Goal: Task Accomplishment & Management: Complete application form

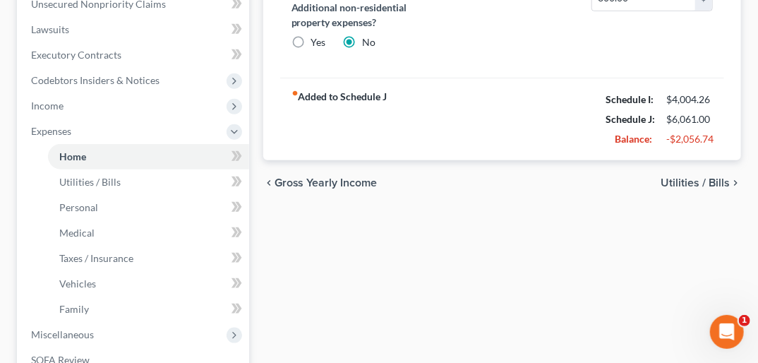
scroll to position [385, 0]
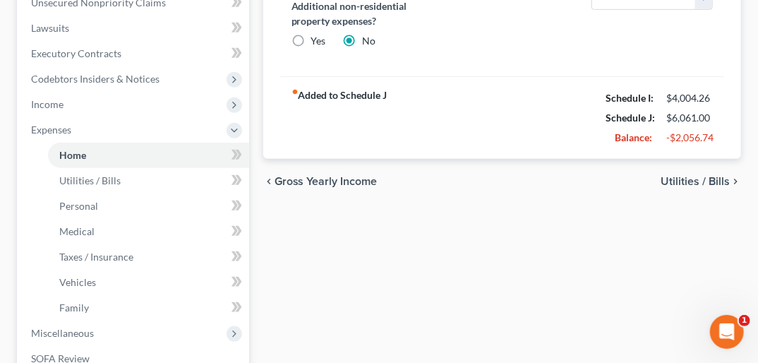
click at [318, 176] on span "Gross Yearly Income" at bounding box center [326, 181] width 103 height 11
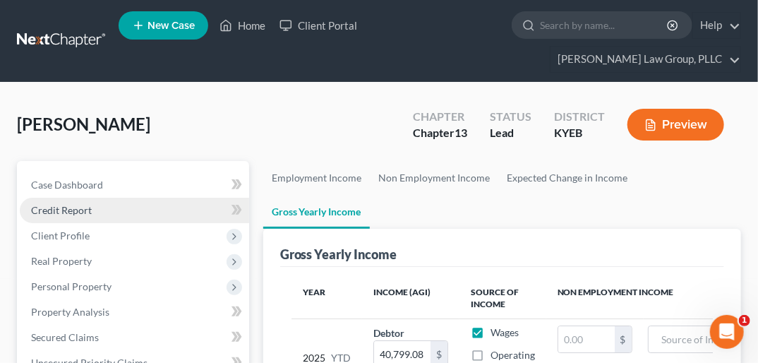
click at [86, 204] on span "Credit Report" at bounding box center [61, 210] width 61 height 12
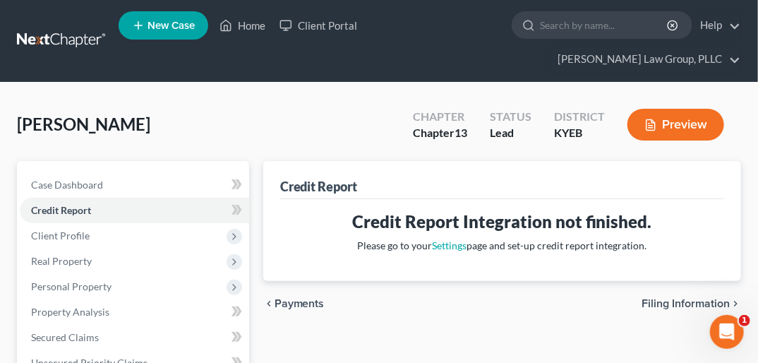
click at [691, 298] on span "Filing Information" at bounding box center [686, 303] width 88 height 11
select select "1"
select select "0"
select select "3"
select select "32"
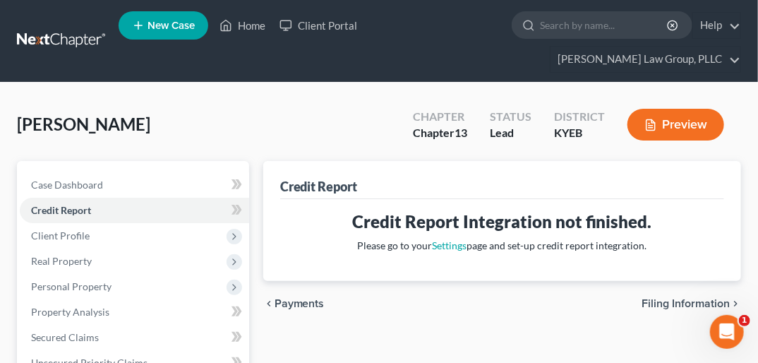
select select "0"
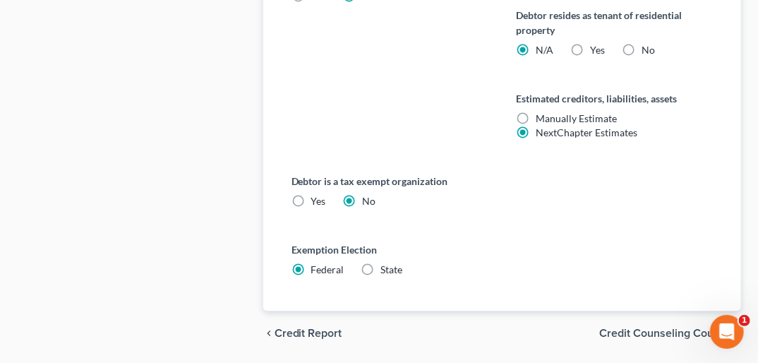
scroll to position [956, 0]
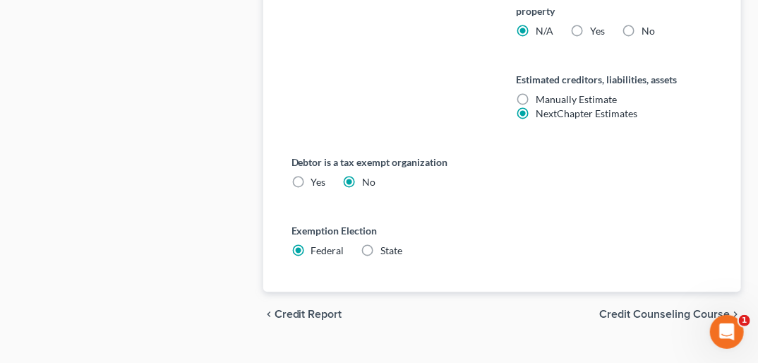
click at [695, 308] on span "Credit Counseling Course" at bounding box center [664, 313] width 131 height 11
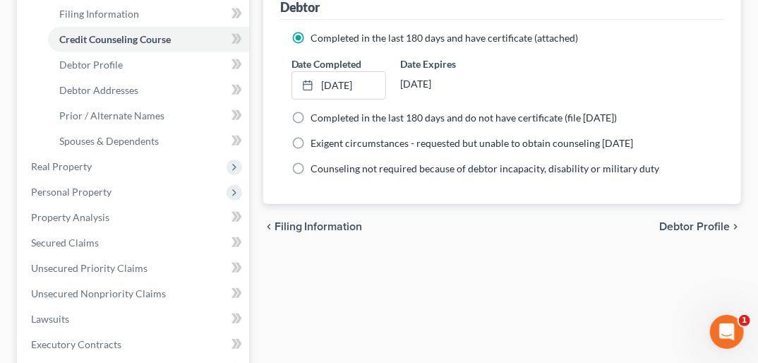
scroll to position [261, 0]
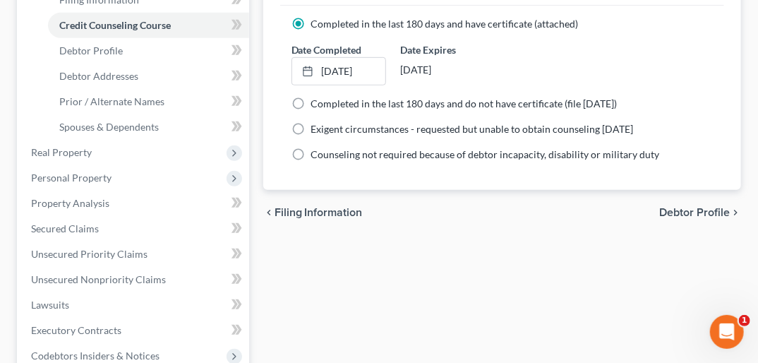
click at [712, 207] on span "Debtor Profile" at bounding box center [694, 212] width 71 height 11
select select "0"
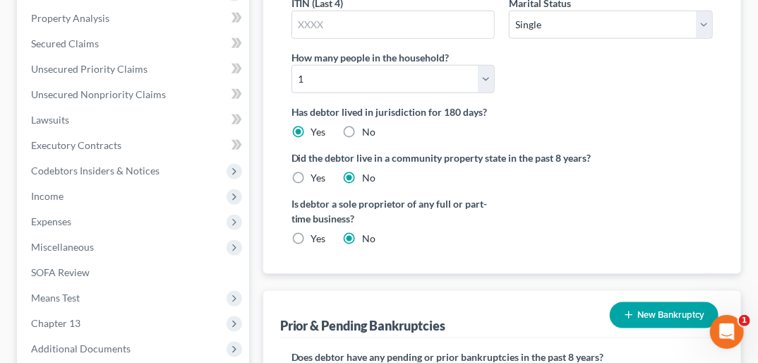
scroll to position [452, 0]
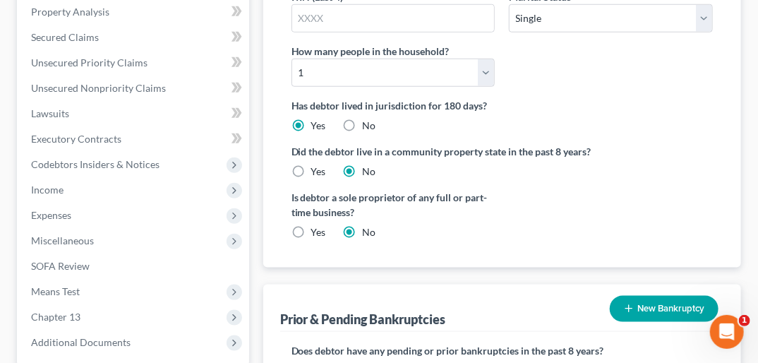
click at [682, 296] on button "New Bankruptcy" at bounding box center [664, 309] width 109 height 26
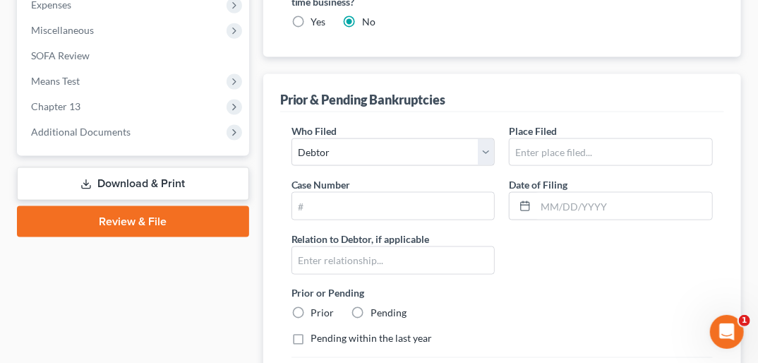
scroll to position [676, 0]
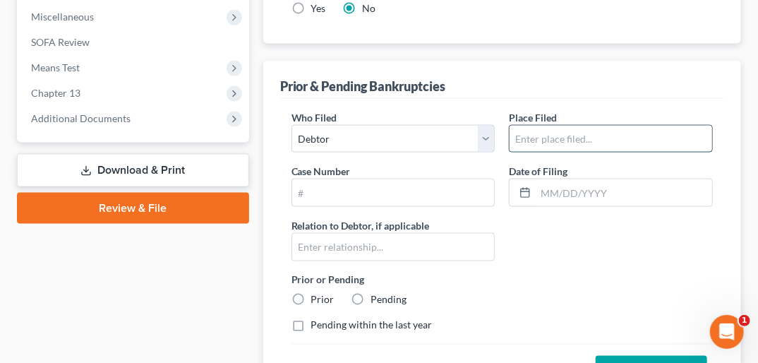
click at [558, 126] on input "text" at bounding box center [611, 139] width 203 height 27
type input "Eastern District Of KY"
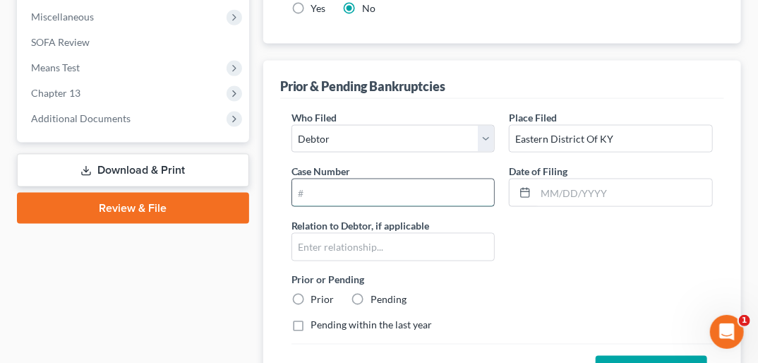
click at [342, 179] on input "text" at bounding box center [393, 192] width 203 height 27
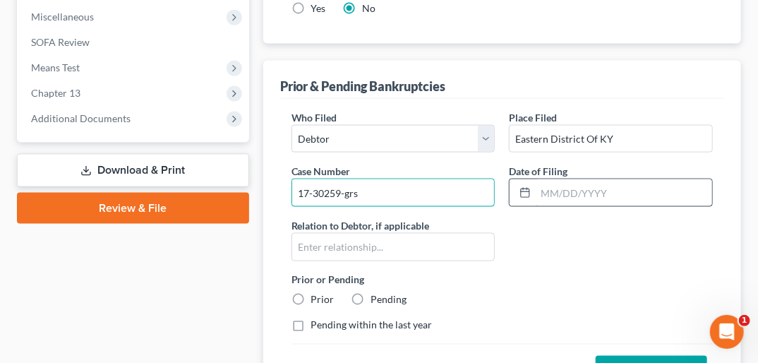
type input "17-30259-grs"
click at [544, 179] on input "text" at bounding box center [624, 192] width 176 height 27
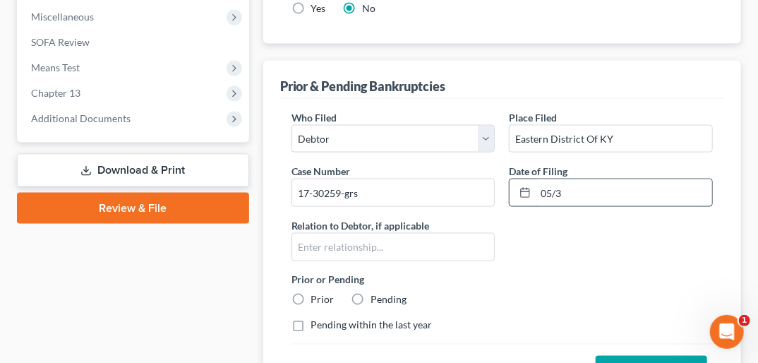
click at [557, 179] on input "05/3" at bounding box center [624, 192] width 176 height 27
click at [563, 179] on input "05/3" at bounding box center [624, 192] width 176 height 27
type input "[DATE]"
click at [311, 293] on label "Prior" at bounding box center [322, 300] width 23 height 14
click at [317, 293] on input "Prior" at bounding box center [321, 297] width 9 height 9
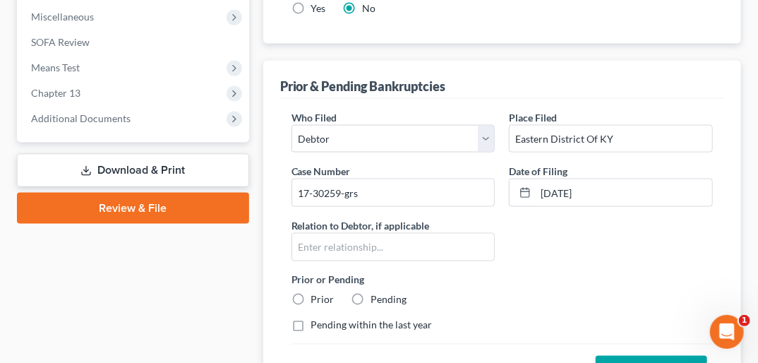
radio input "true"
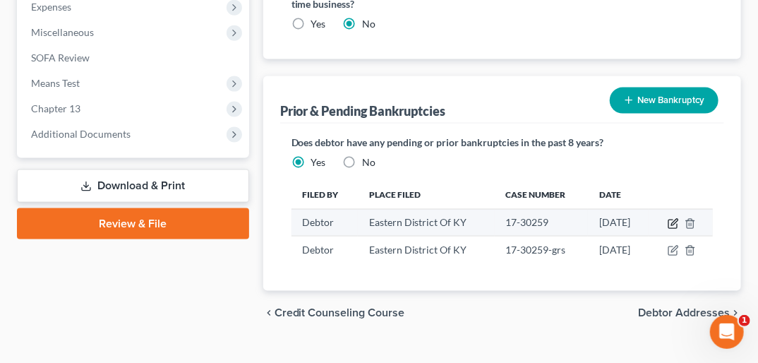
click at [678, 218] on icon "button" at bounding box center [673, 223] width 11 height 11
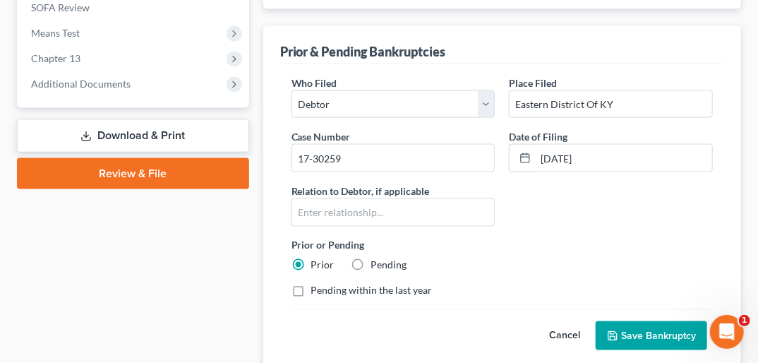
scroll to position [724, 0]
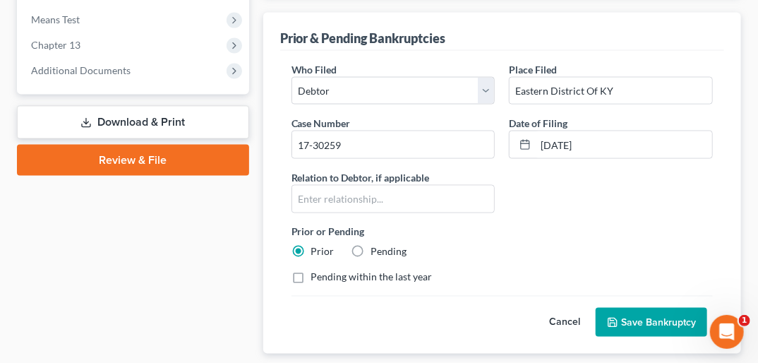
click at [570, 308] on button "Cancel" at bounding box center [565, 322] width 62 height 28
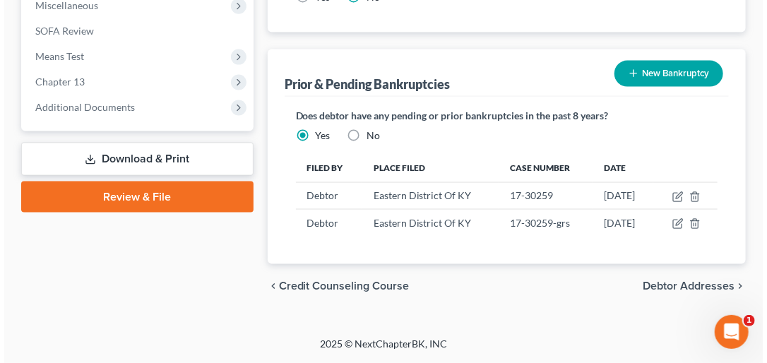
scroll to position [661, 0]
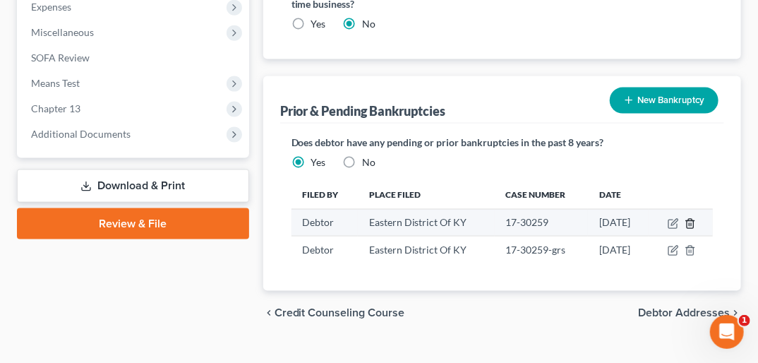
click at [689, 219] on icon "button" at bounding box center [690, 223] width 6 height 9
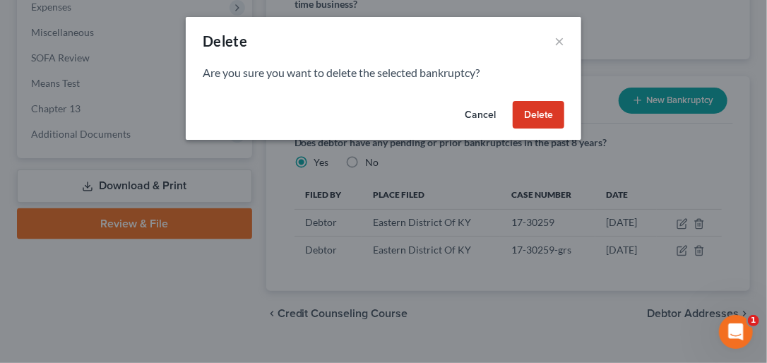
click at [529, 115] on button "Delete" at bounding box center [538, 115] width 52 height 28
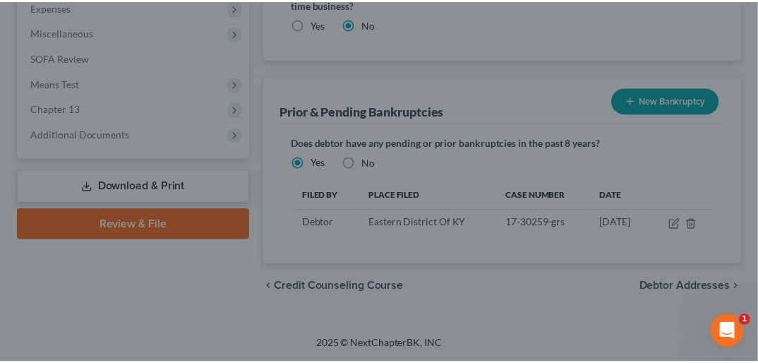
scroll to position [633, 0]
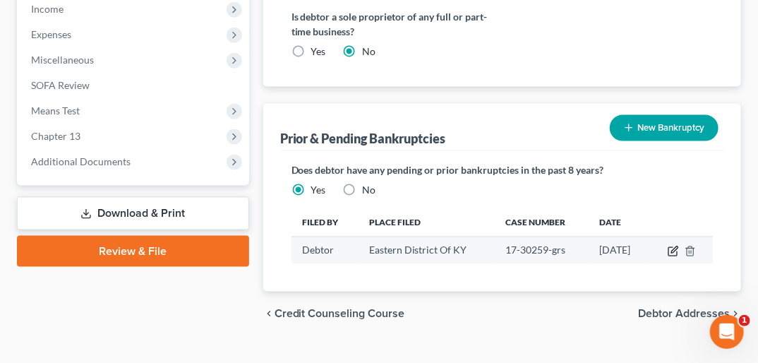
click at [673, 246] on icon "button" at bounding box center [673, 251] width 11 height 11
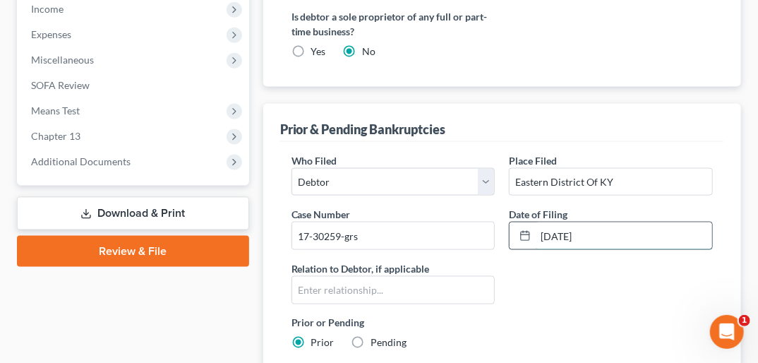
click at [568, 222] on input "[DATE]" at bounding box center [624, 235] width 176 height 27
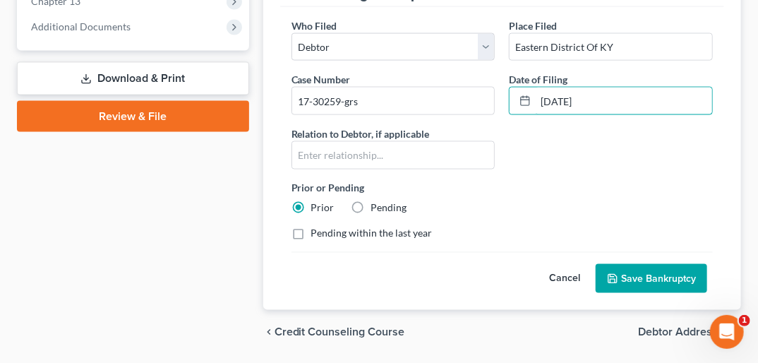
scroll to position [786, 0]
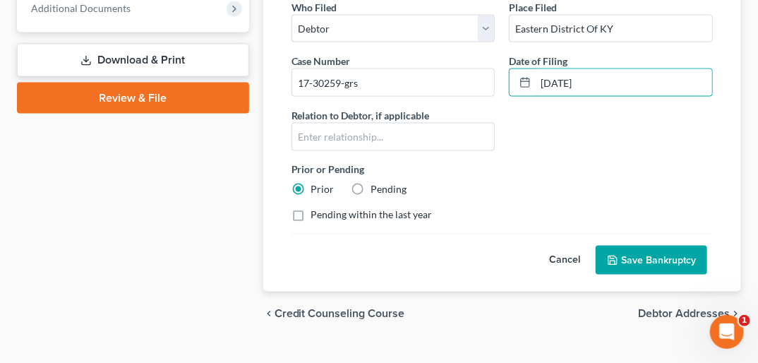
type input "[DATE]"
click at [682, 246] on button "Save Bankruptcy" at bounding box center [652, 261] width 112 height 30
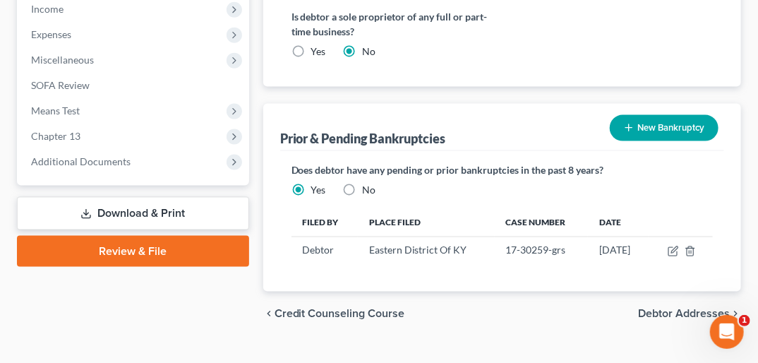
click at [686, 308] on span "Debtor Addresses" at bounding box center [684, 313] width 92 height 11
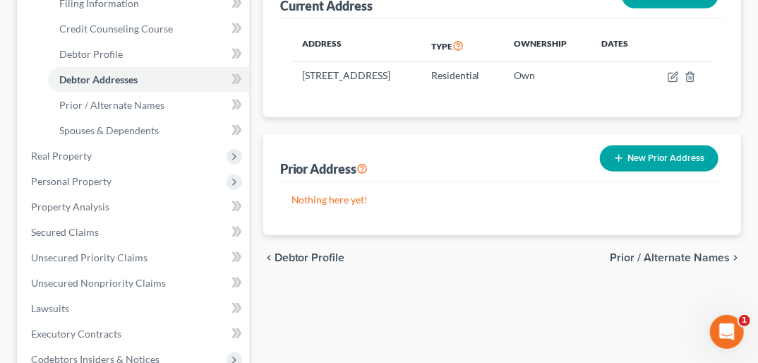
scroll to position [263, 0]
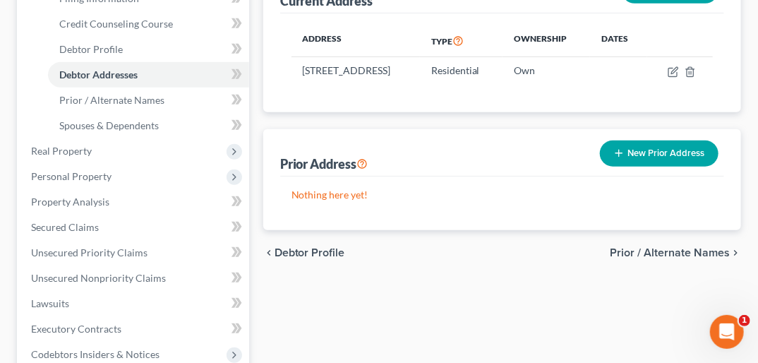
click at [685, 247] on span "Prior / Alternate Names" at bounding box center [670, 252] width 120 height 11
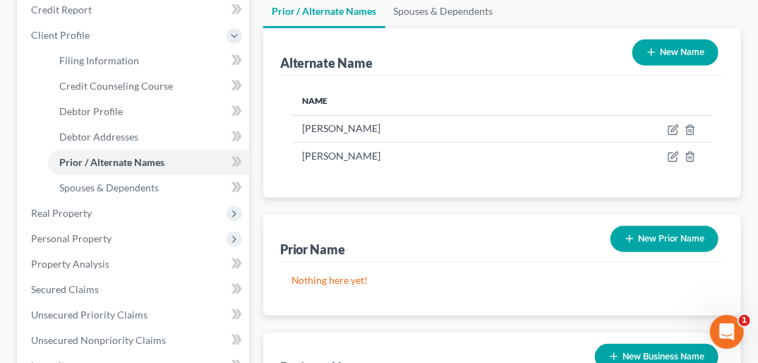
scroll to position [203, 0]
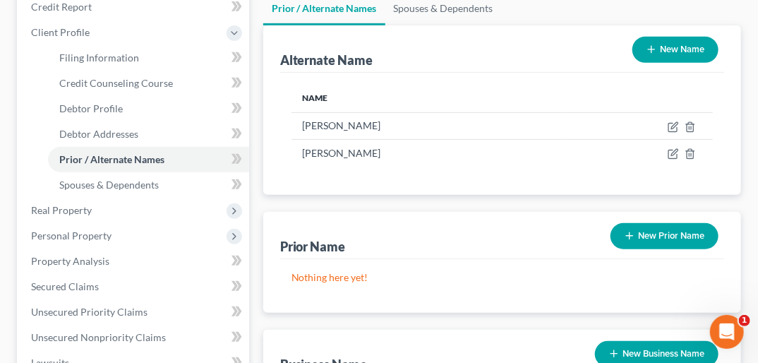
click at [692, 223] on button "New Prior Name" at bounding box center [665, 236] width 108 height 26
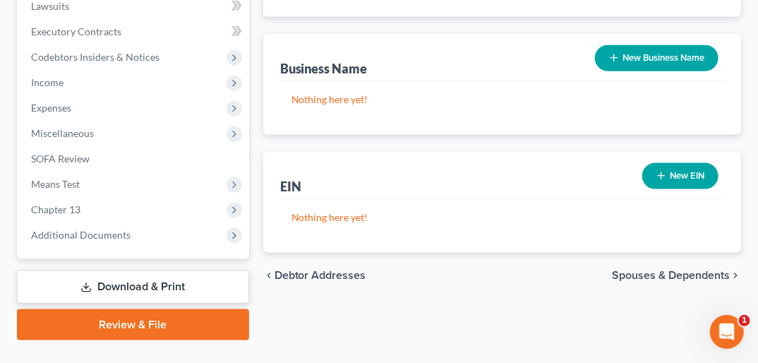
click at [695, 270] on span "Spouses & Dependents" at bounding box center [671, 275] width 118 height 11
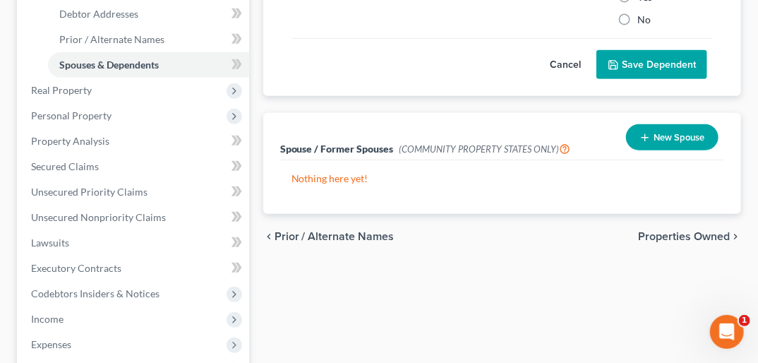
scroll to position [330, 0]
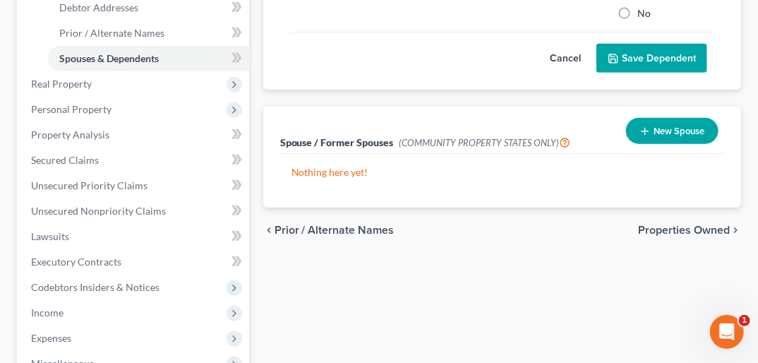
click at [700, 224] on span "Properties Owned" at bounding box center [684, 229] width 92 height 11
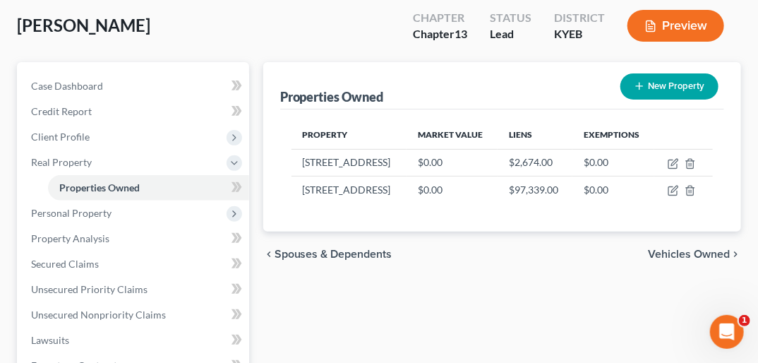
scroll to position [109, 0]
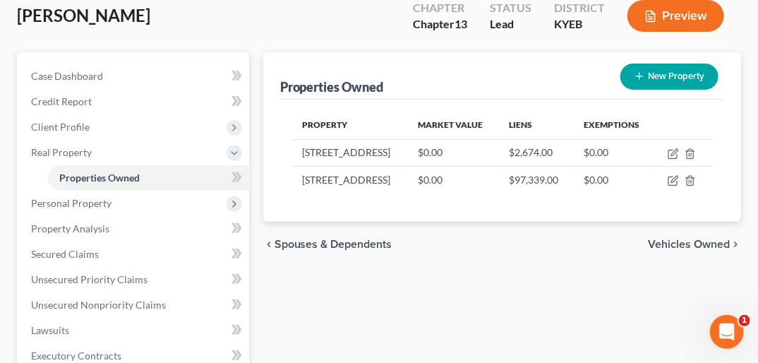
click at [712, 239] on span "Vehicles Owned" at bounding box center [689, 244] width 82 height 11
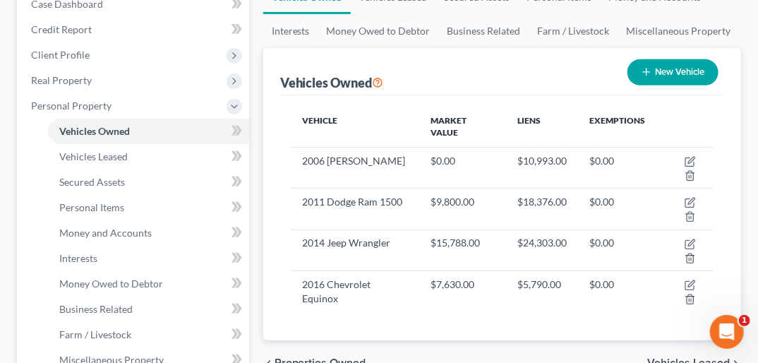
scroll to position [209, 0]
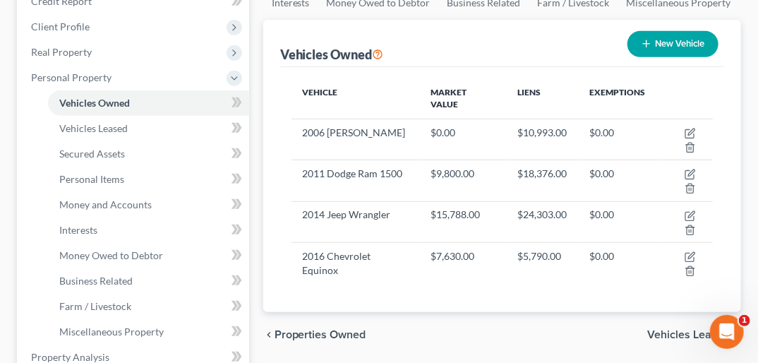
click at [697, 329] on span "Vehicles Leased" at bounding box center [688, 334] width 83 height 11
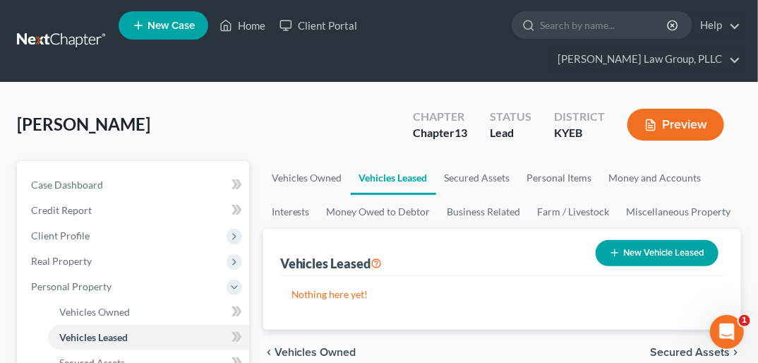
click at [306, 330] on div "chevron_left Vehicles Owned Secured Assets chevron_right" at bounding box center [502, 352] width 478 height 45
click at [306, 347] on span "Vehicles Owned" at bounding box center [316, 352] width 82 height 11
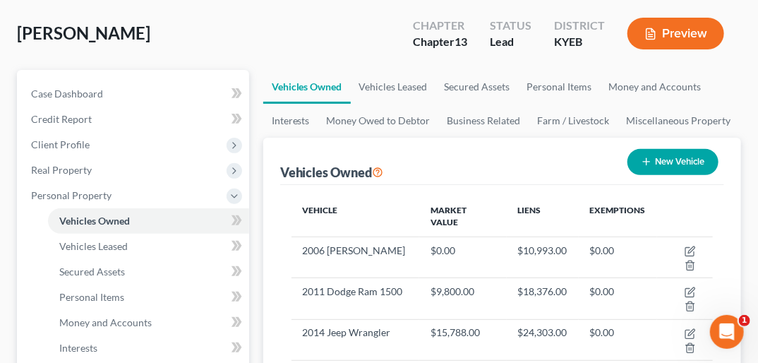
scroll to position [95, 0]
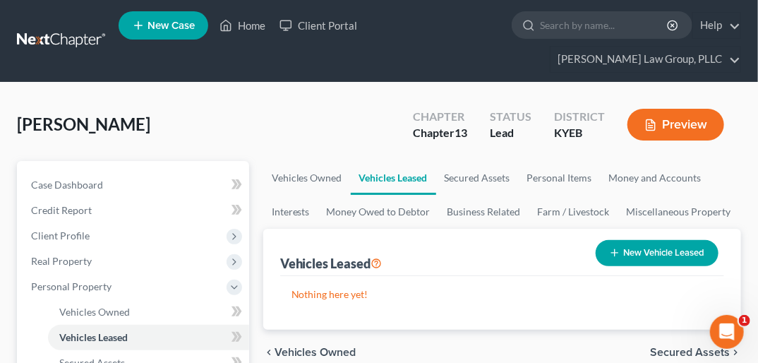
click at [700, 347] on span "Secured Assets" at bounding box center [690, 352] width 80 height 11
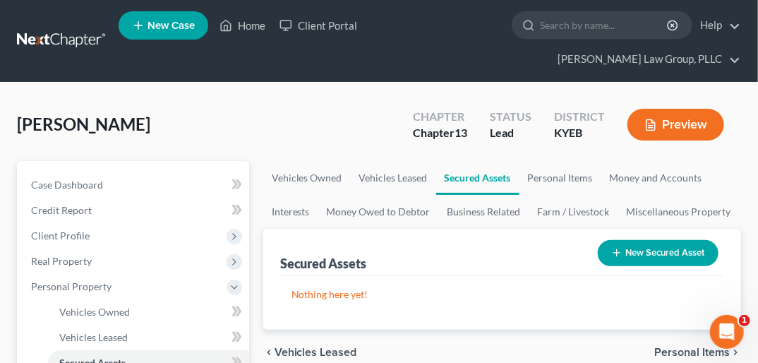
click at [700, 347] on span "Personal Items" at bounding box center [692, 352] width 76 height 11
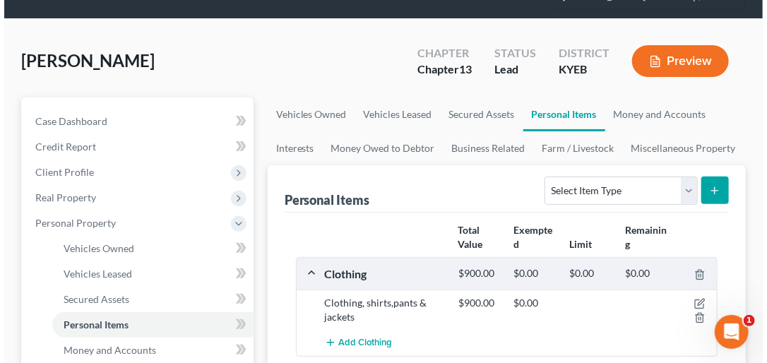
scroll to position [71, 0]
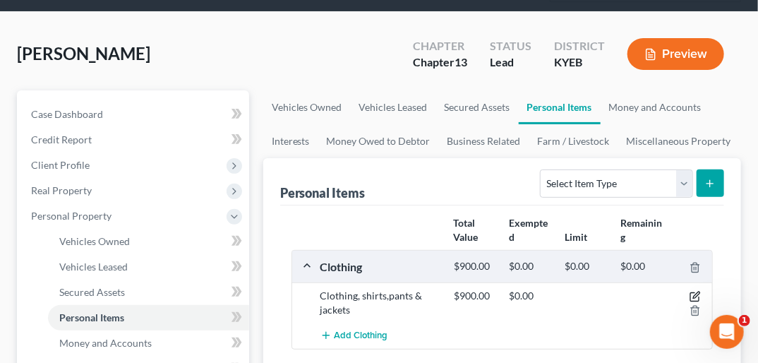
click at [695, 291] on icon "button" at bounding box center [695, 296] width 11 height 11
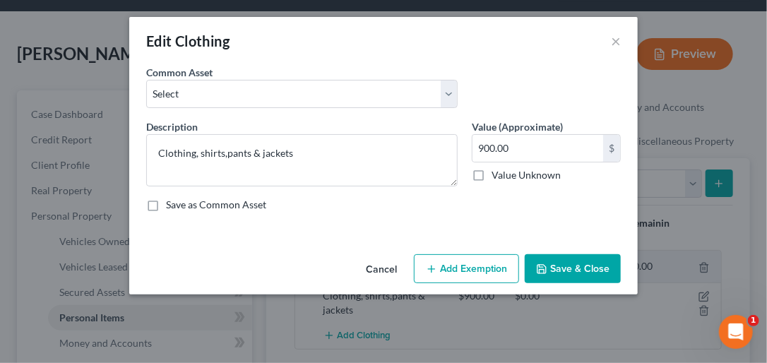
click at [485, 270] on button "Add Exemption" at bounding box center [466, 269] width 105 height 30
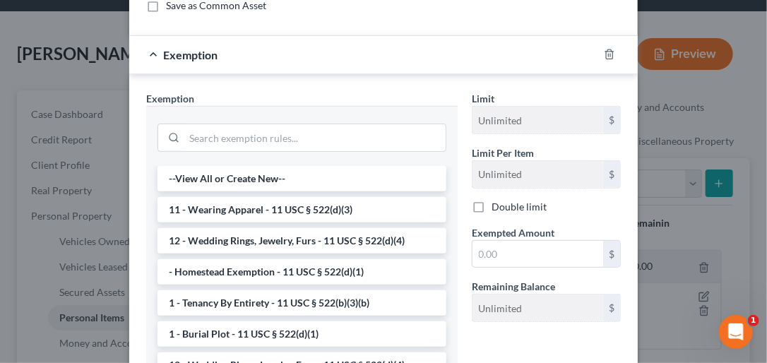
scroll to position [200, 0]
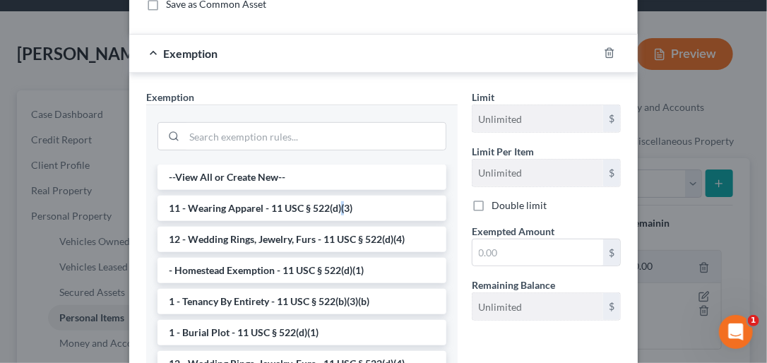
click at [337, 206] on li "11 - Wearing Apparel - 11 USC § 522(d)(3)" at bounding box center [301, 208] width 289 height 25
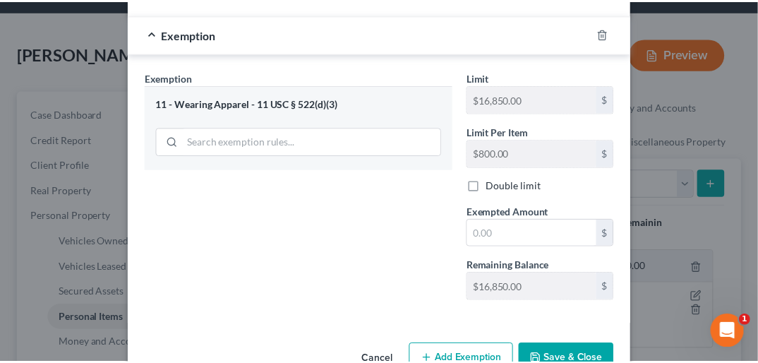
scroll to position [257, 0]
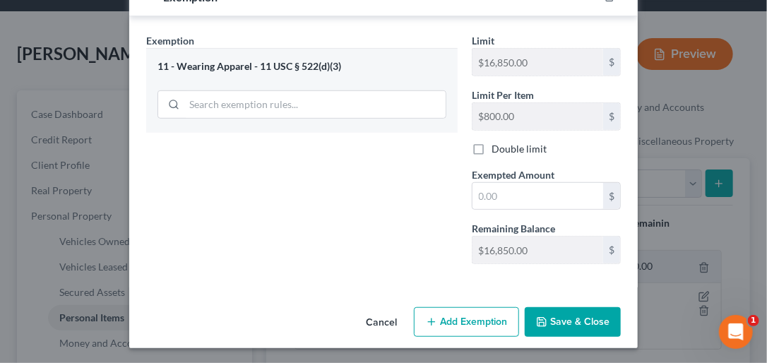
click at [594, 316] on button "Save & Close" at bounding box center [572, 322] width 96 height 30
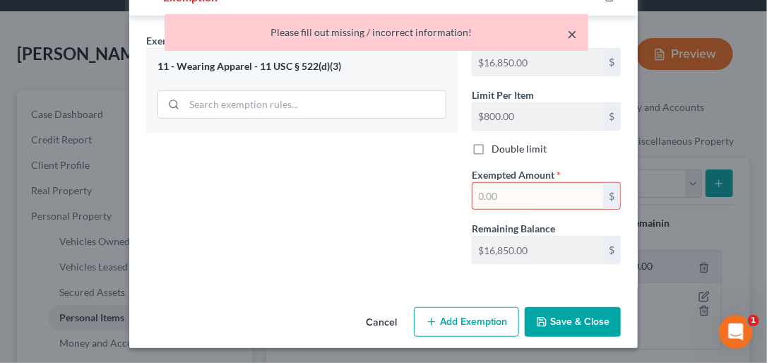
click at [573, 31] on button "×" at bounding box center [572, 33] width 10 height 17
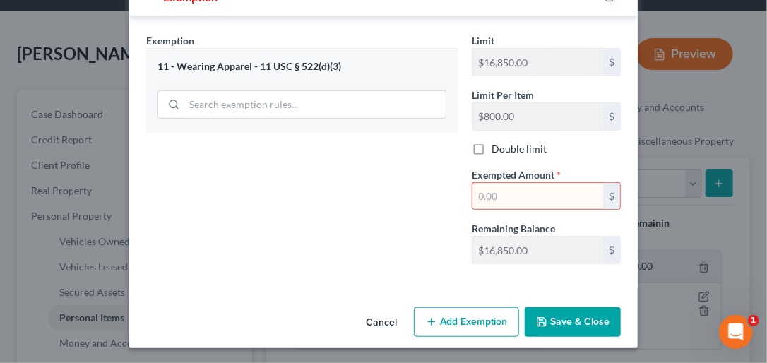
click at [500, 192] on input "text" at bounding box center [537, 196] width 131 height 27
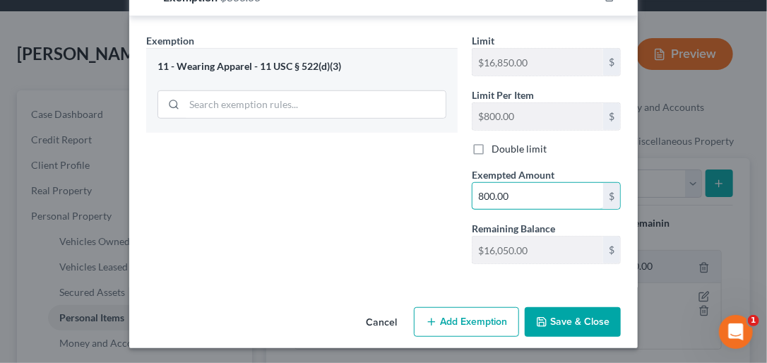
type input "800.00"
click at [554, 323] on button "Save & Close" at bounding box center [572, 322] width 96 height 30
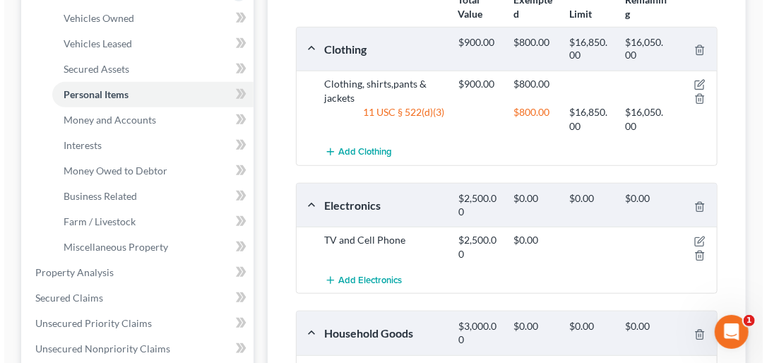
scroll to position [295, 0]
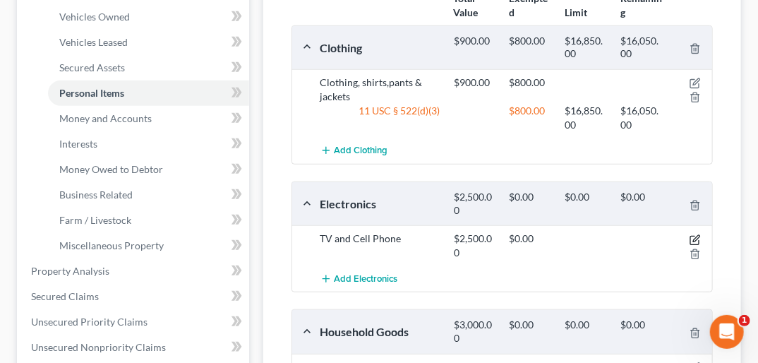
click at [697, 234] on icon "button" at bounding box center [695, 239] width 11 height 11
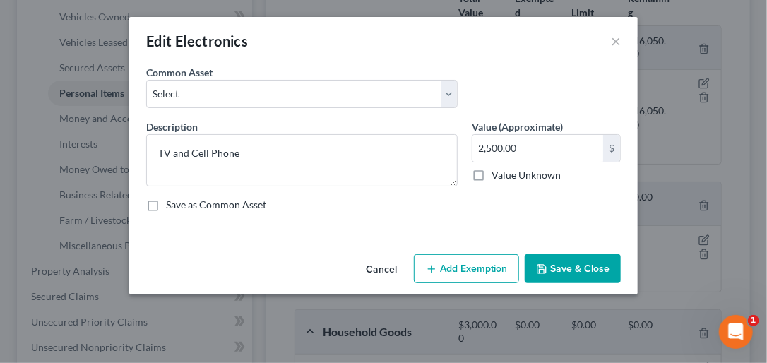
click at [482, 265] on button "Add Exemption" at bounding box center [466, 269] width 105 height 30
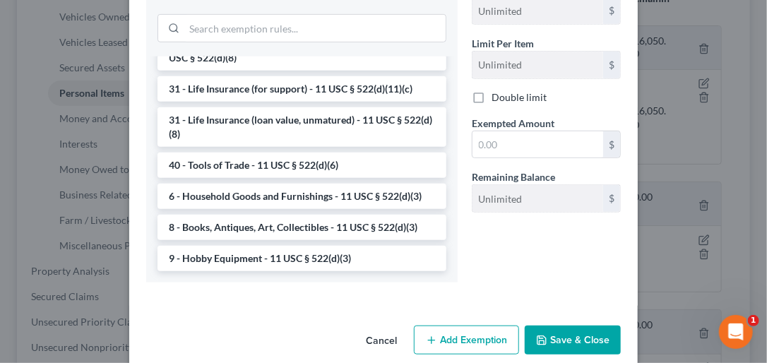
scroll to position [1135, 0]
click at [368, 190] on li "6 - Household Goods and Furnishings - 11 USC § 522(d)(3)" at bounding box center [301, 196] width 289 height 25
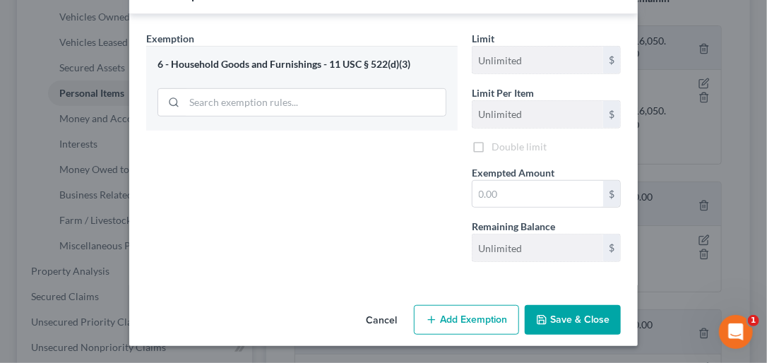
scroll to position [257, 0]
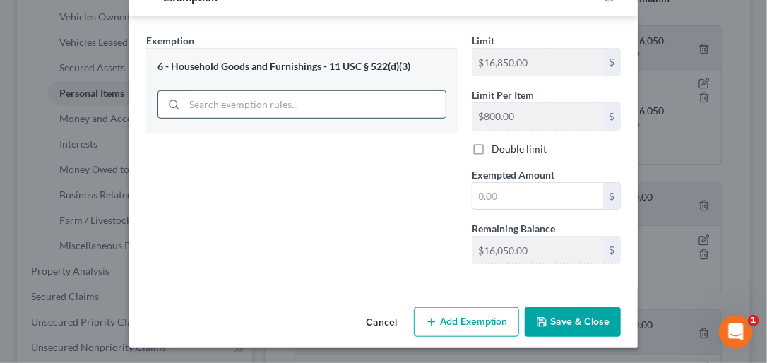
click at [392, 102] on div "6 - Household Goods and Furnishings - 11 USC § 522(d)(3)" at bounding box center [301, 90] width 311 height 84
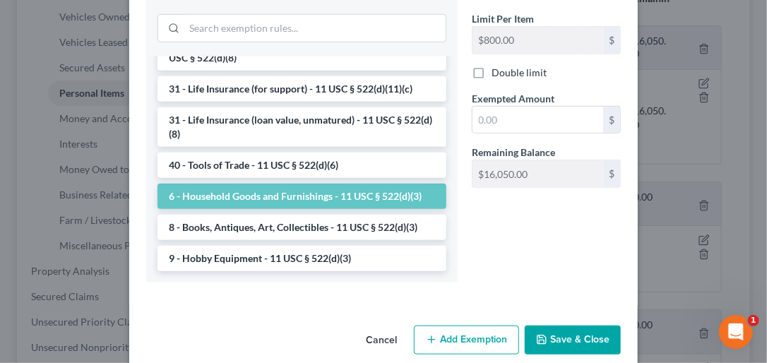
scroll to position [1135, 0]
click at [403, 193] on li "6 - Household Goods and Furnishings - 11 USC § 522(d)(3)" at bounding box center [301, 196] width 289 height 25
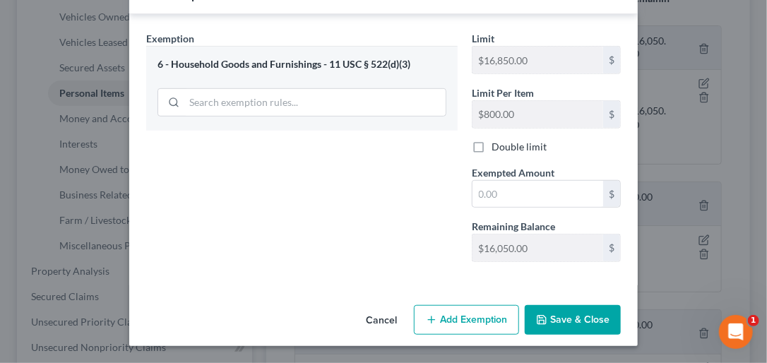
scroll to position [257, 0]
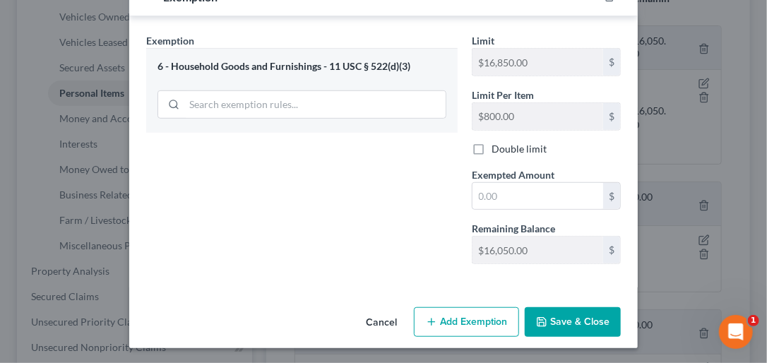
drag, startPoint x: 466, startPoint y: 25, endPoint x: 468, endPoint y: 37, distance: 11.5
click at [463, 40] on div "Exemption Set must be selected for CA. Exemption * 6 - Household Goods and Furn…" at bounding box center [383, 151] width 508 height 271
click at [489, 190] on input "text" at bounding box center [537, 196] width 131 height 27
type input "2,500.00"
click at [559, 320] on button "Save & Close" at bounding box center [572, 322] width 96 height 30
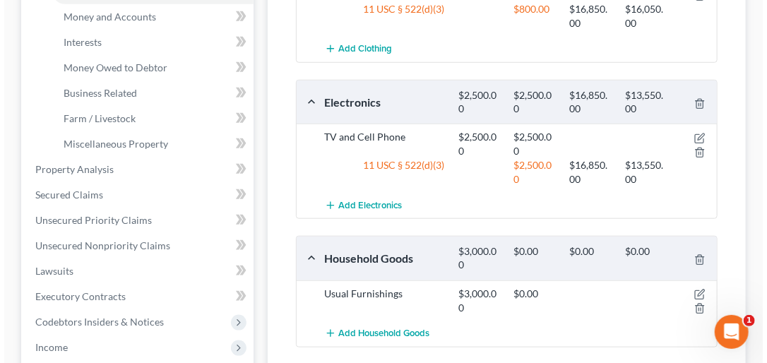
scroll to position [423, 0]
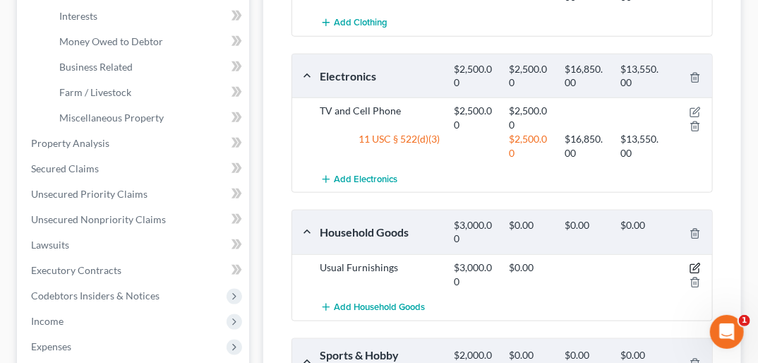
click at [697, 263] on icon "button" at bounding box center [695, 268] width 11 height 11
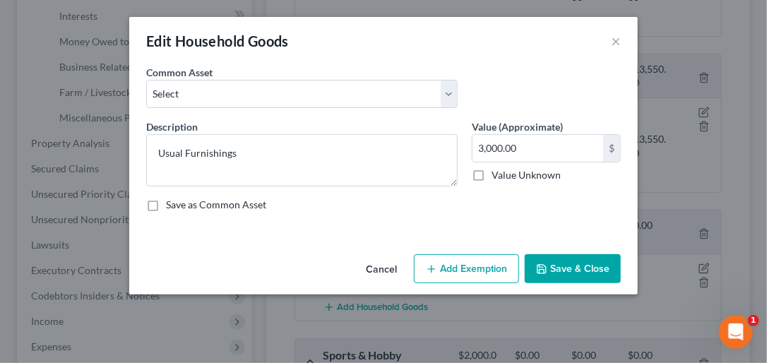
click at [473, 265] on button "Add Exemption" at bounding box center [466, 269] width 105 height 30
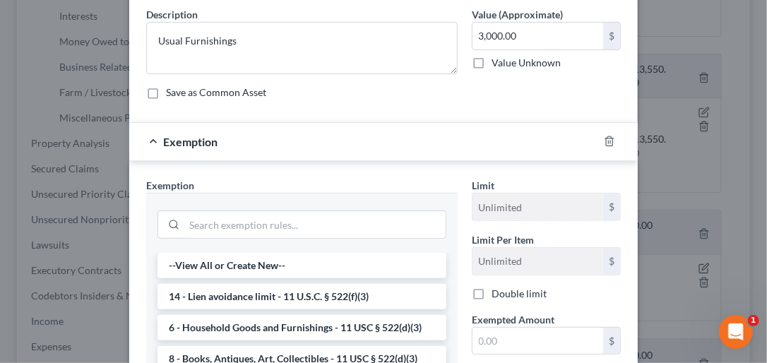
scroll to position [121, 0]
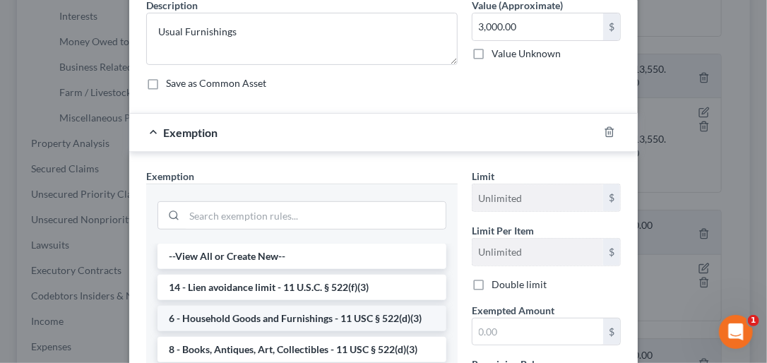
click at [359, 309] on li "6 - Household Goods and Furnishings - 11 USC § 522(d)(3)" at bounding box center [301, 318] width 289 height 25
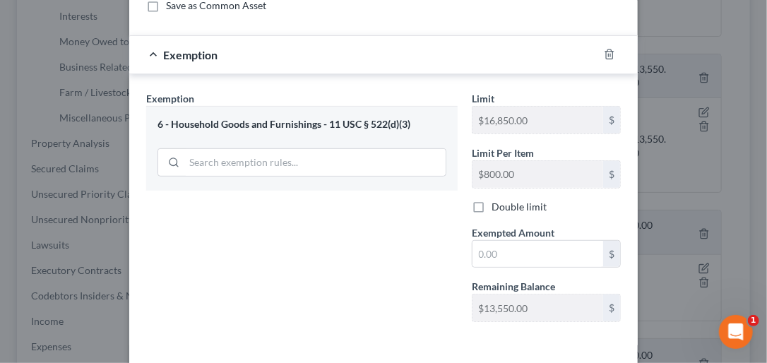
scroll to position [203, 0]
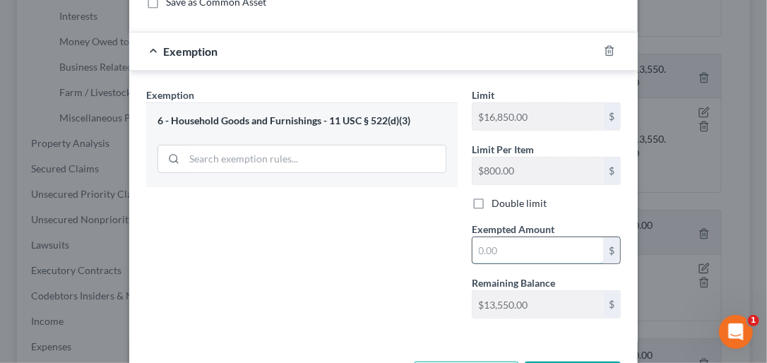
click at [479, 246] on input "text" at bounding box center [537, 250] width 131 height 27
type input "3,000.00"
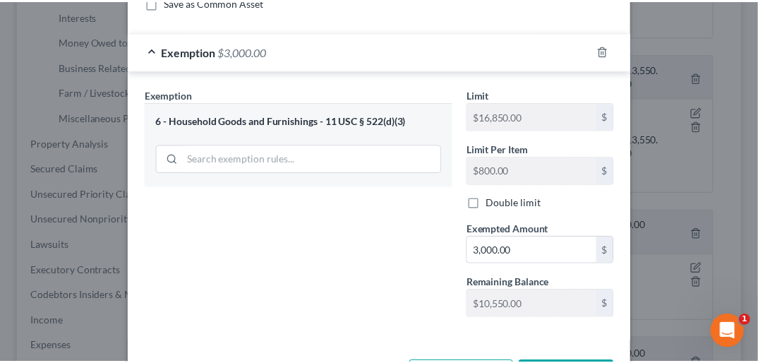
scroll to position [257, 0]
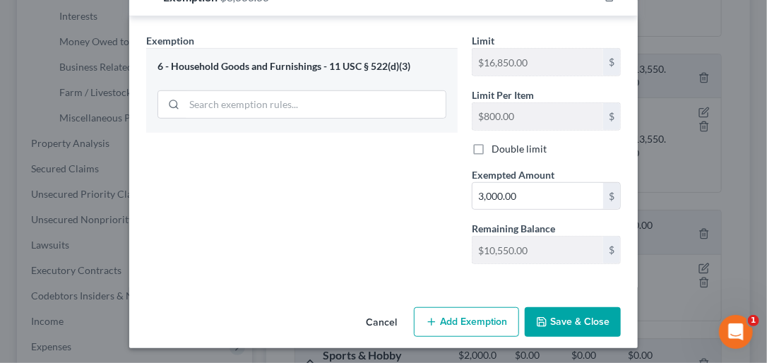
click at [580, 317] on button "Save & Close" at bounding box center [572, 322] width 96 height 30
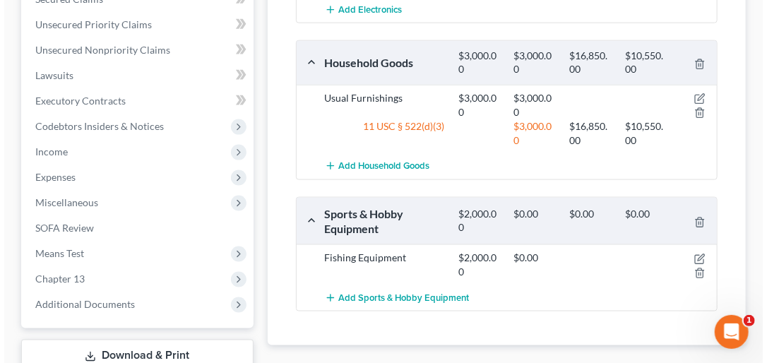
scroll to position [599, 0]
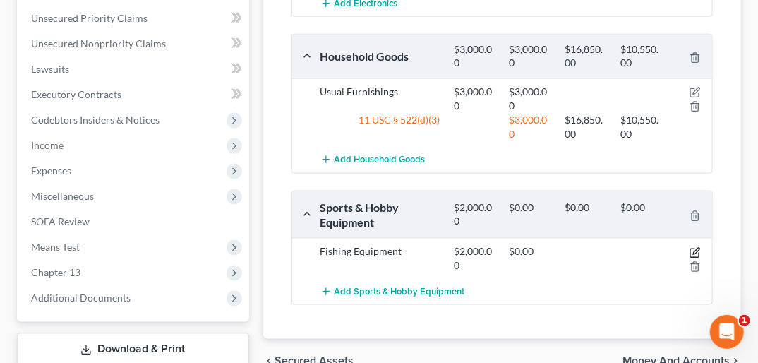
click at [695, 247] on icon "button" at bounding box center [695, 252] width 11 height 11
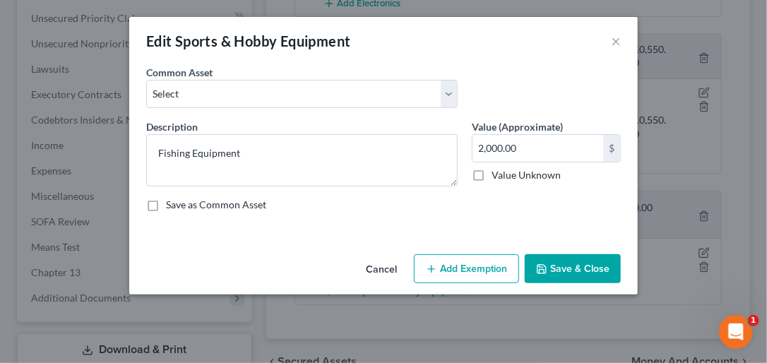
click at [508, 266] on button "Add Exemption" at bounding box center [466, 269] width 105 height 30
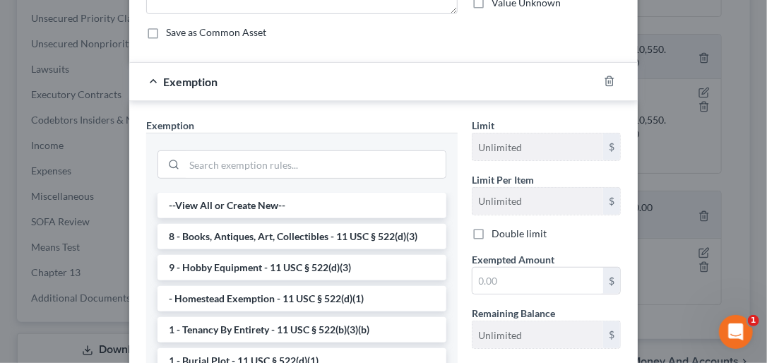
scroll to position [177, 0]
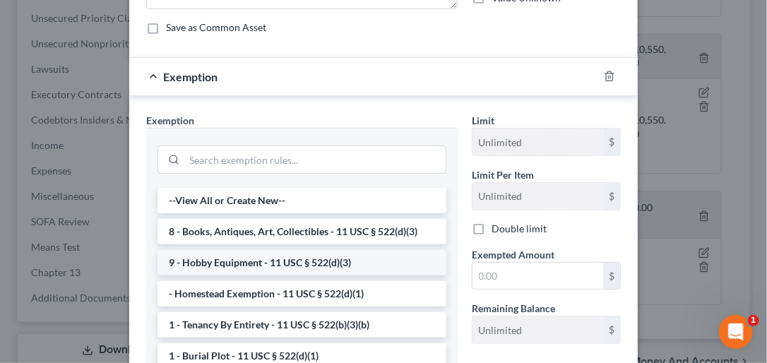
click at [296, 260] on li "9 - Hobby Equipment - 11 USC § 522(d)(3)" at bounding box center [301, 262] width 289 height 25
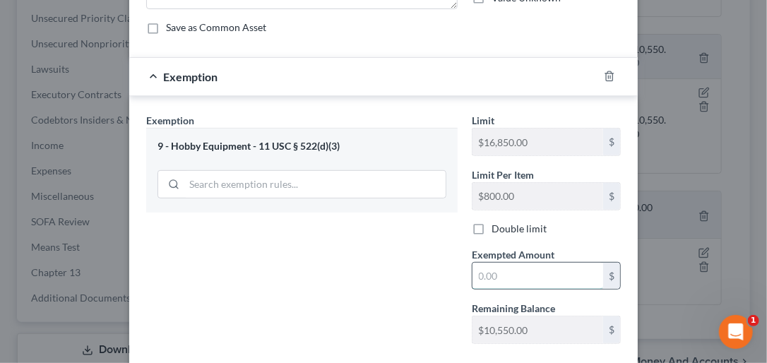
click at [483, 270] on input "text" at bounding box center [537, 276] width 131 height 27
type input "800.00"
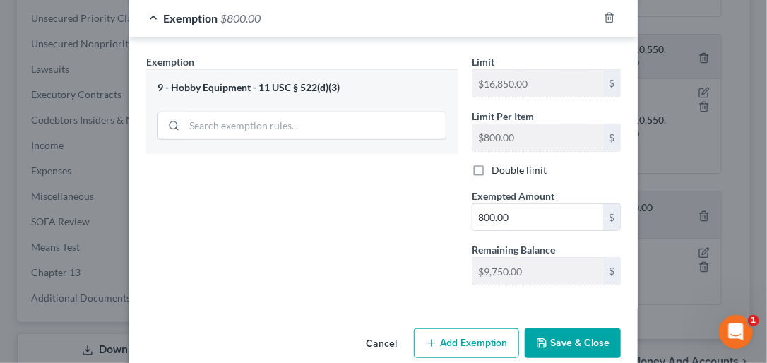
scroll to position [254, 0]
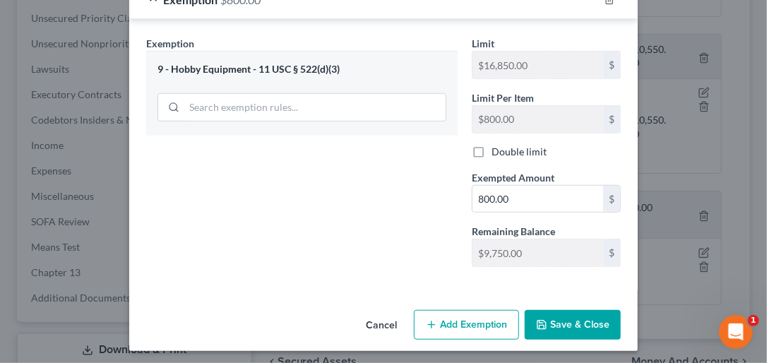
click at [553, 320] on button "Save & Close" at bounding box center [572, 325] width 96 height 30
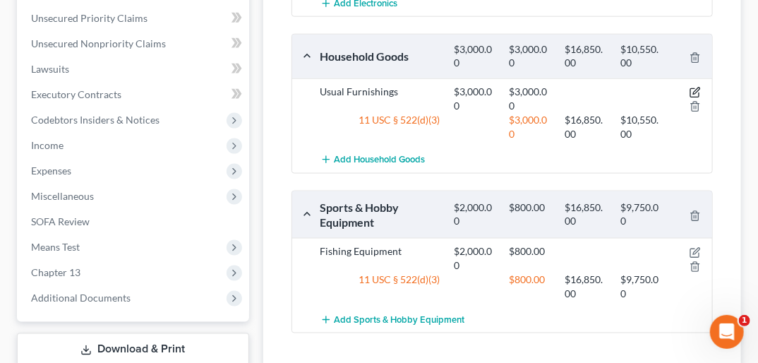
click at [694, 87] on icon "button" at bounding box center [695, 92] width 11 height 11
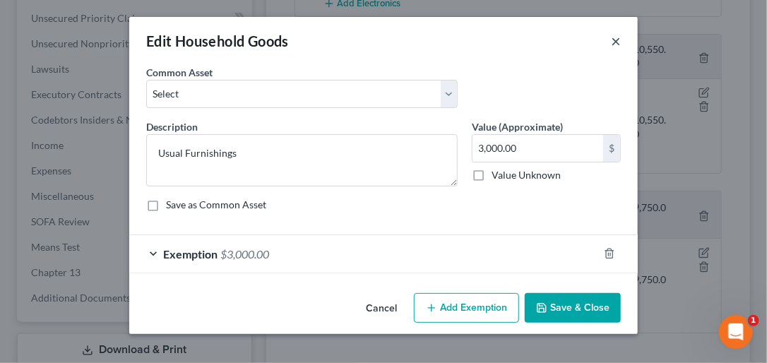
click at [616, 37] on button "×" at bounding box center [616, 40] width 10 height 17
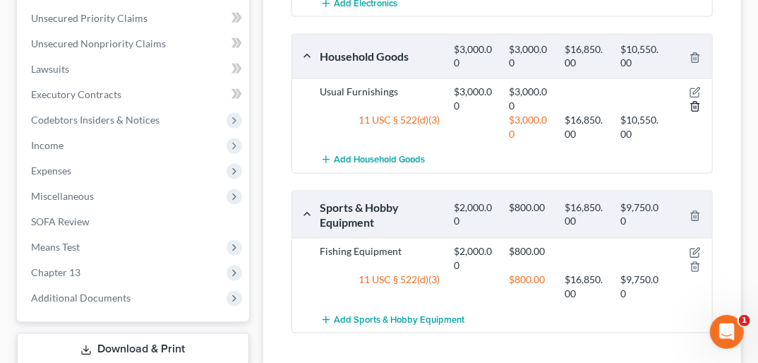
click at [693, 104] on polyline "button" at bounding box center [695, 104] width 8 height 0
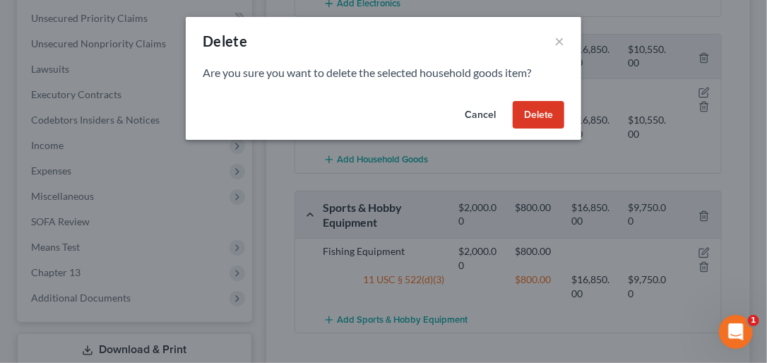
click at [489, 114] on button "Cancel" at bounding box center [480, 115] width 54 height 28
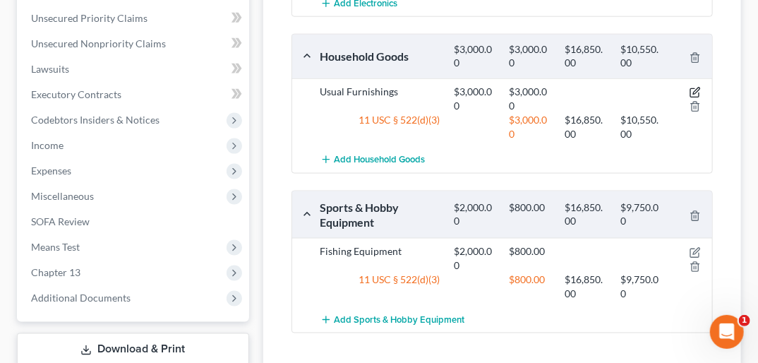
click at [694, 88] on icon "button" at bounding box center [696, 91] width 6 height 6
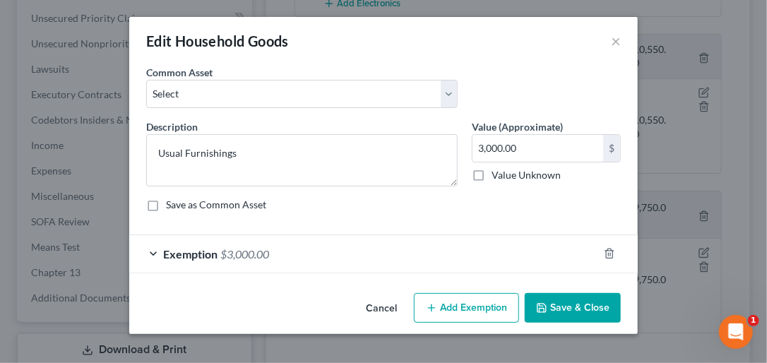
click at [472, 304] on button "Add Exemption" at bounding box center [466, 308] width 105 height 30
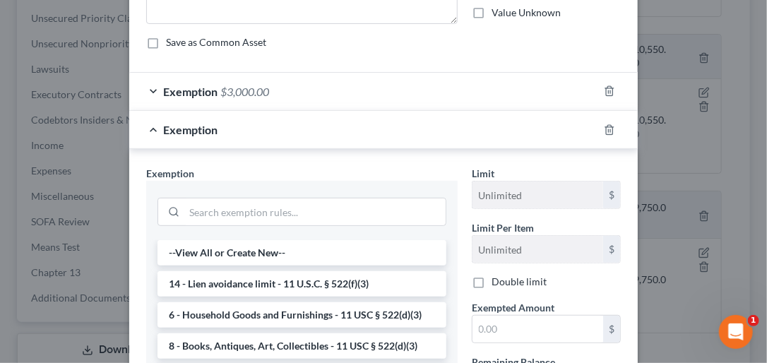
scroll to position [166, 0]
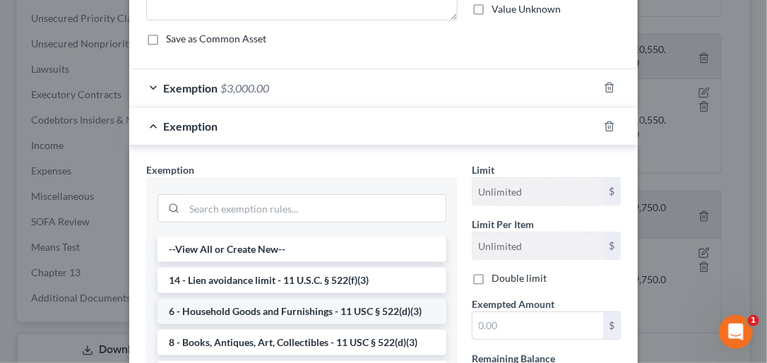
click at [379, 308] on li "6 - Household Goods and Furnishings - 11 USC § 522(d)(3)" at bounding box center [301, 311] width 289 height 25
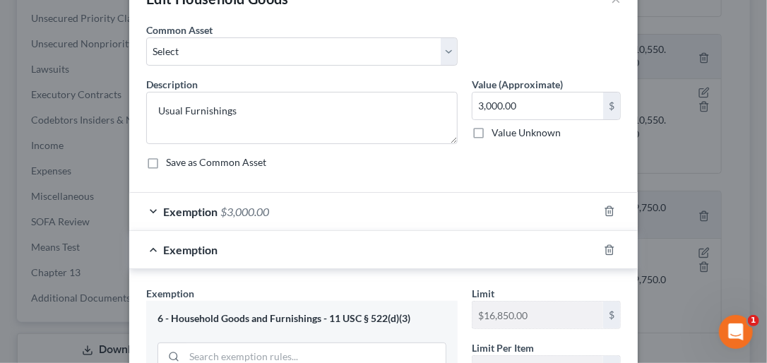
scroll to position [0, 0]
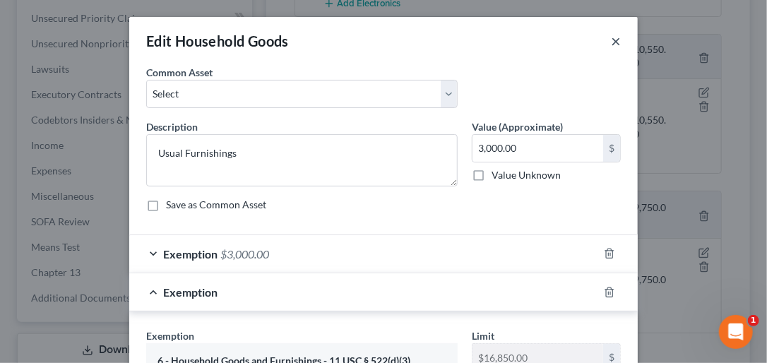
click at [613, 38] on button "×" at bounding box center [616, 40] width 10 height 17
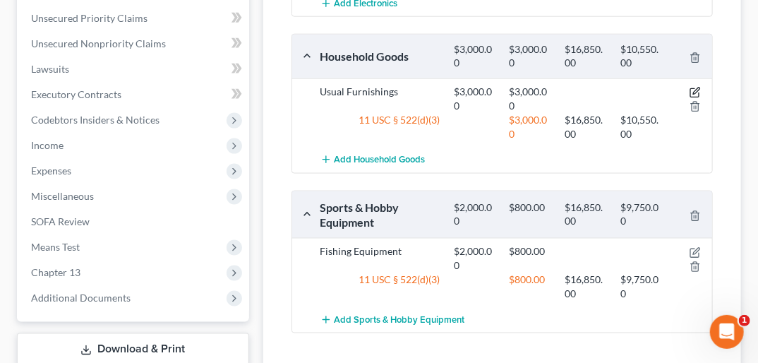
click at [692, 87] on icon "button" at bounding box center [695, 92] width 11 height 11
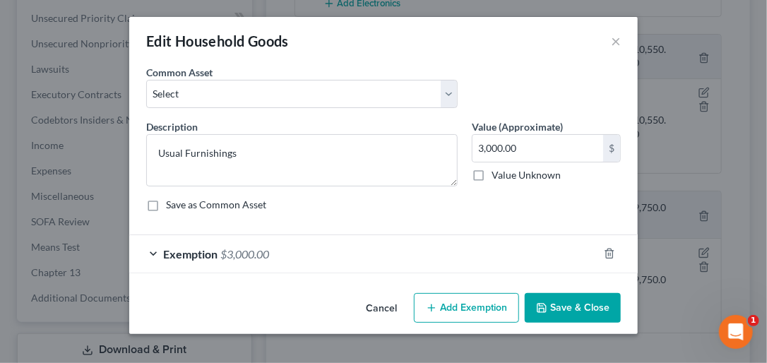
click at [473, 305] on button "Add Exemption" at bounding box center [466, 308] width 105 height 30
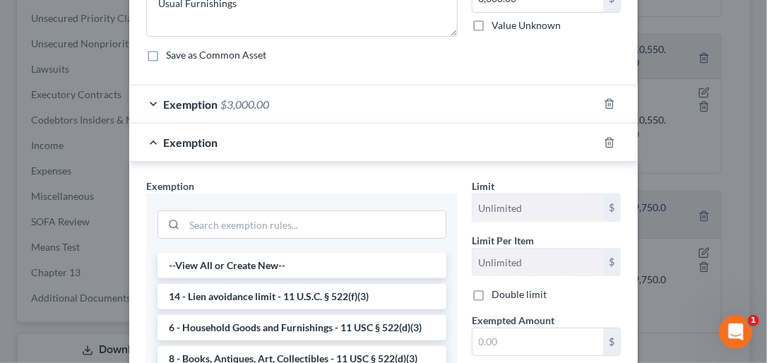
scroll to position [164, 0]
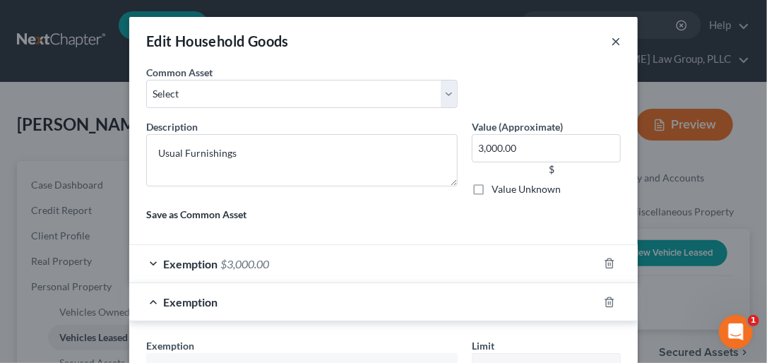
click at [613, 38] on button "×" at bounding box center [616, 40] width 10 height 17
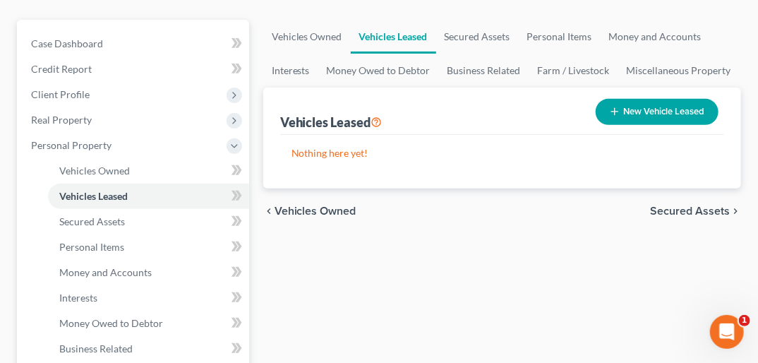
scroll to position [183, 0]
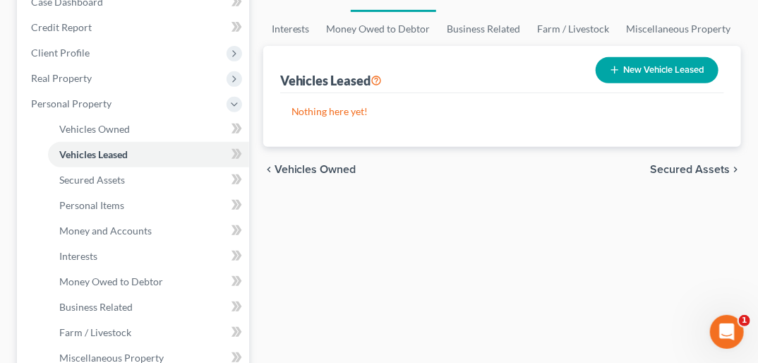
click at [333, 164] on span "Vehicles Owned" at bounding box center [316, 169] width 82 height 11
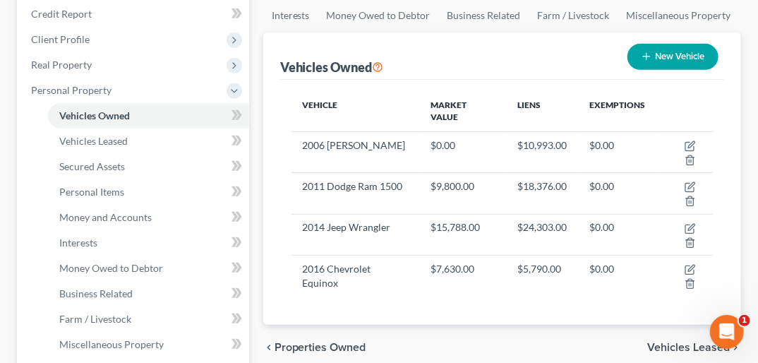
scroll to position [241, 0]
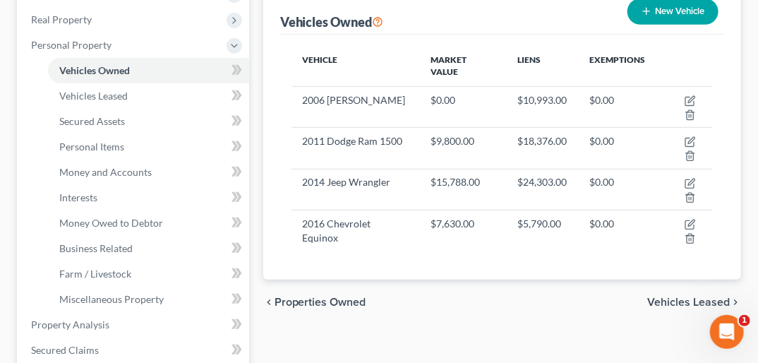
click at [333, 296] on span "Properties Owned" at bounding box center [321, 301] width 92 height 11
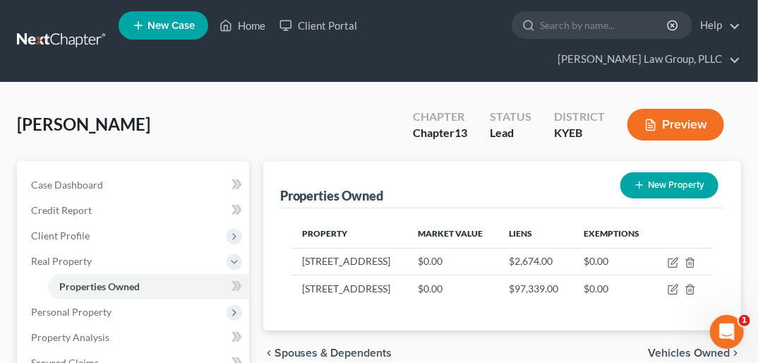
click at [699, 347] on span "Vehicles Owned" at bounding box center [689, 352] width 82 height 11
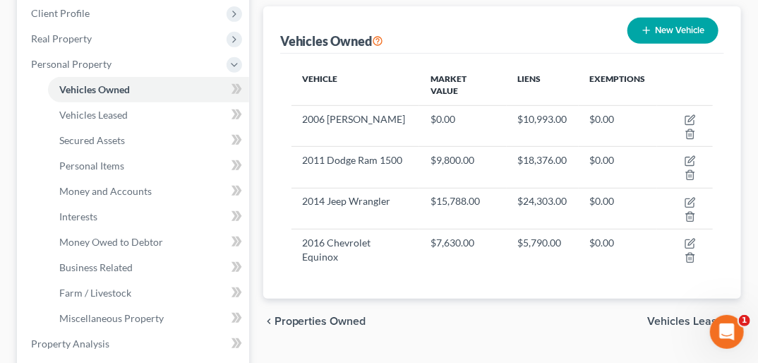
scroll to position [241, 0]
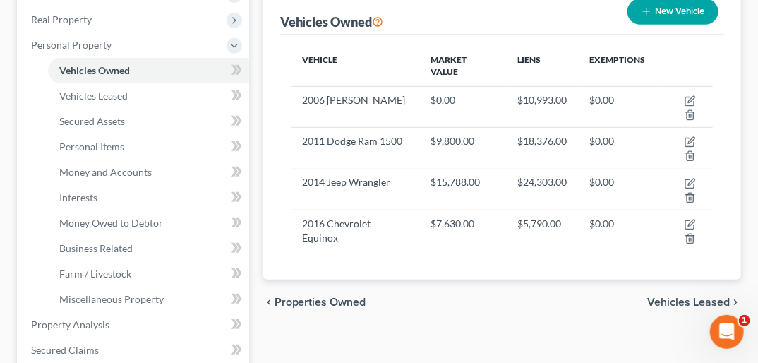
click at [686, 296] on span "Vehicles Leased" at bounding box center [688, 301] width 83 height 11
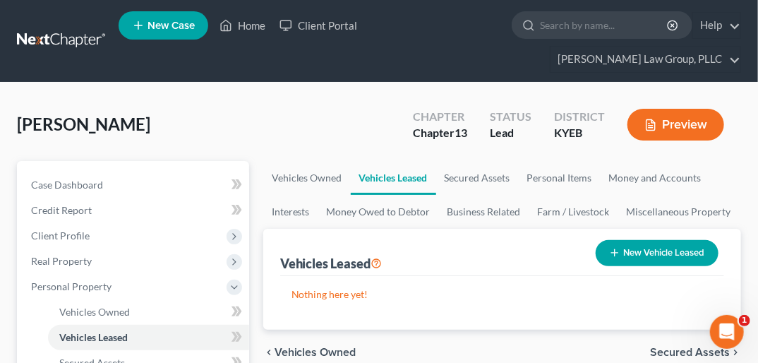
click at [695, 347] on span "Secured Assets" at bounding box center [690, 352] width 80 height 11
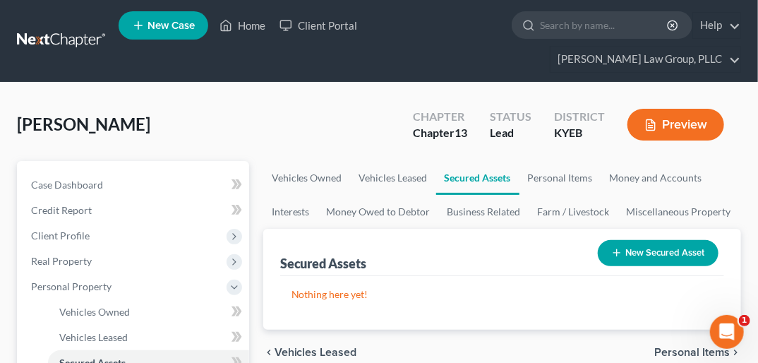
click at [695, 347] on span "Personal Items" at bounding box center [692, 352] width 76 height 11
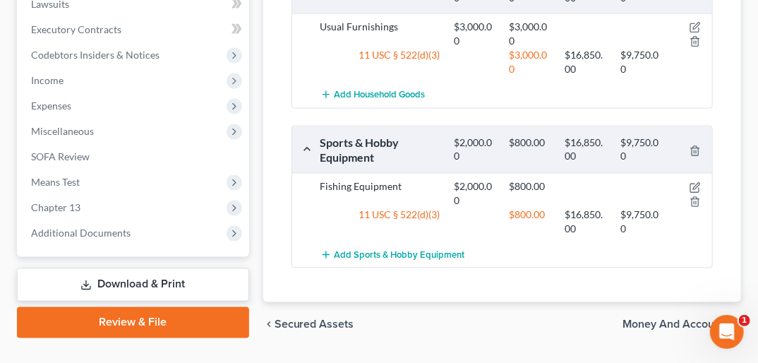
scroll to position [674, 0]
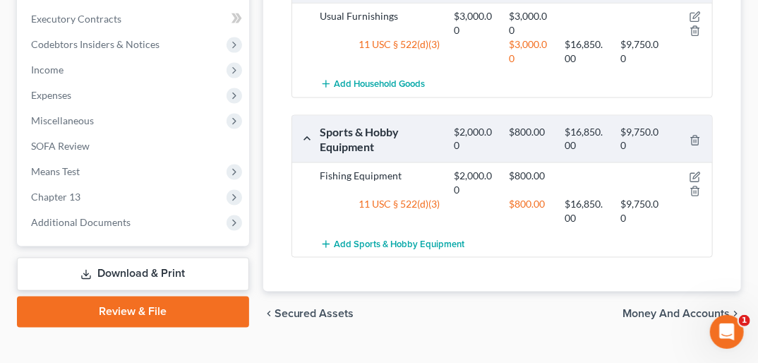
click at [694, 308] on span "Money and Accounts" at bounding box center [676, 313] width 107 height 11
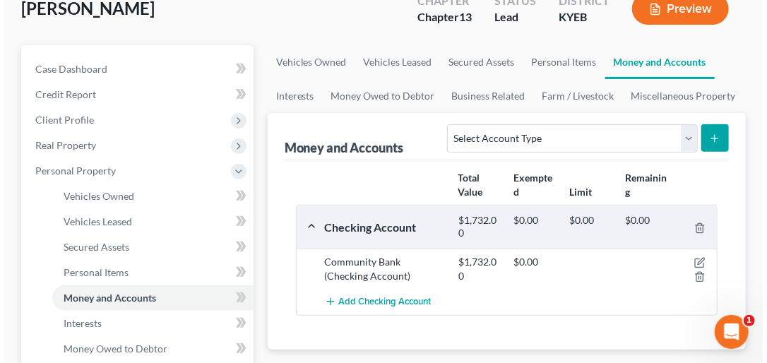
scroll to position [133, 0]
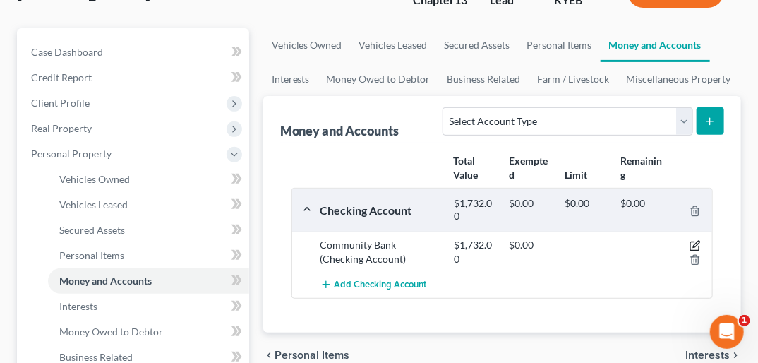
click at [695, 241] on icon "button" at bounding box center [696, 244] width 6 height 6
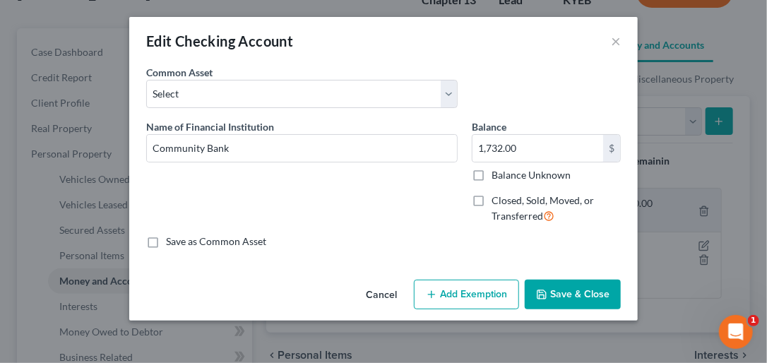
click at [473, 296] on button "Add Exemption" at bounding box center [466, 295] width 105 height 30
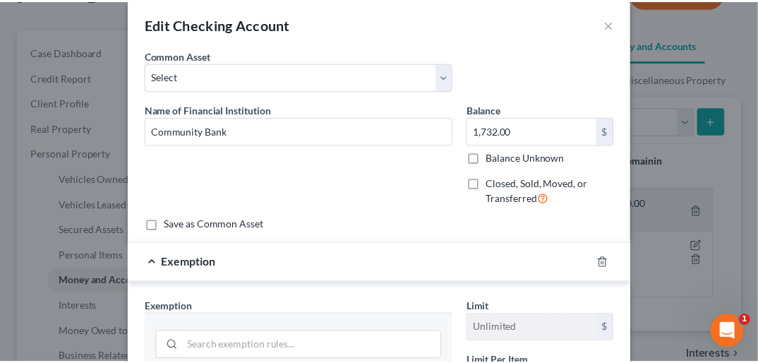
scroll to position [0, 0]
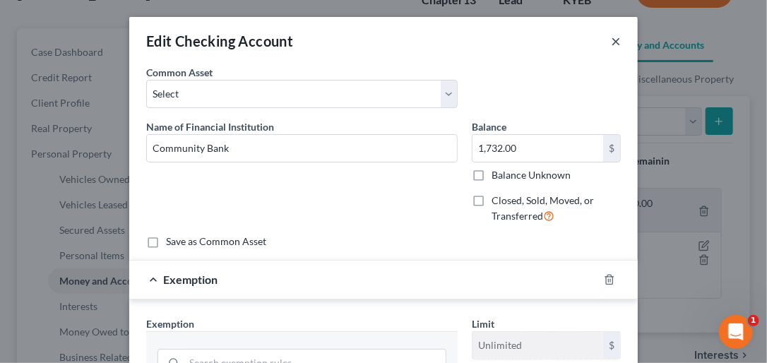
click at [611, 45] on button "×" at bounding box center [616, 40] width 10 height 17
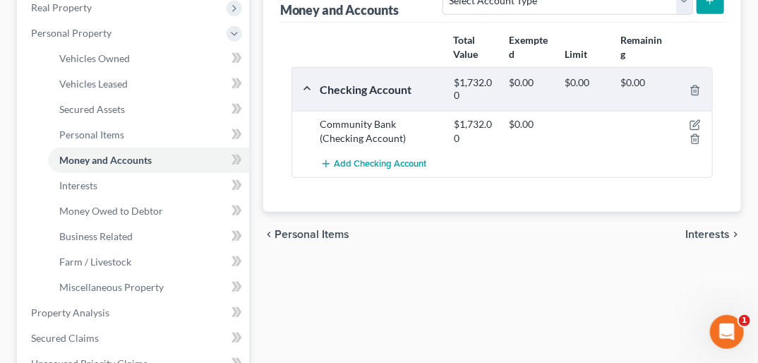
scroll to position [257, 0]
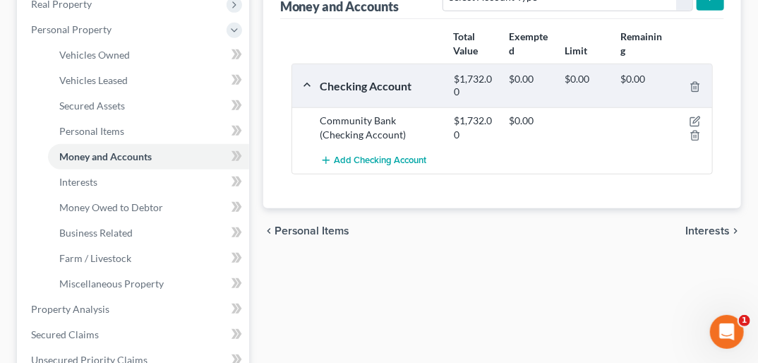
click at [702, 225] on span "Interests" at bounding box center [707, 230] width 44 height 11
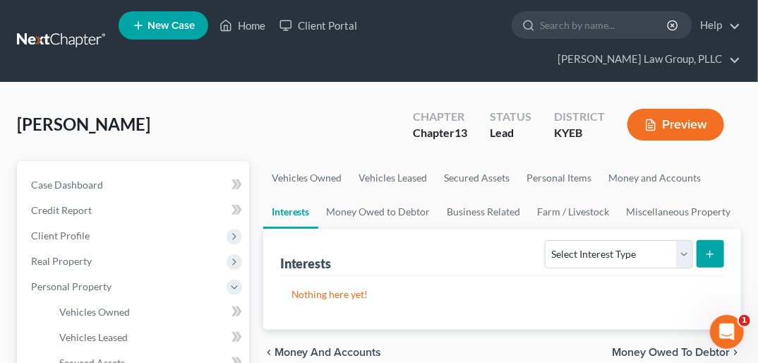
click at [675, 347] on span "Money Owed to Debtor" at bounding box center [671, 352] width 118 height 11
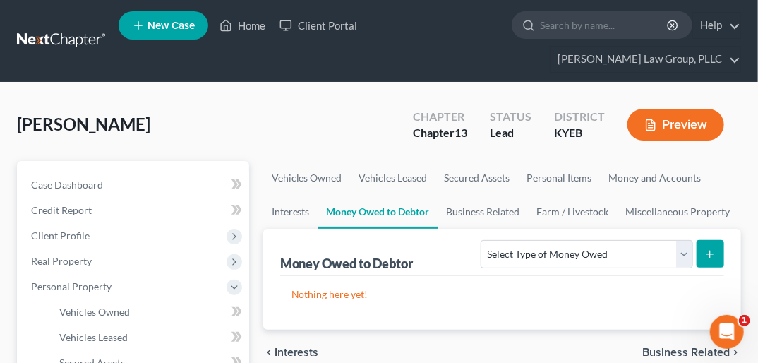
click at [675, 347] on span "Business Related" at bounding box center [686, 352] width 88 height 11
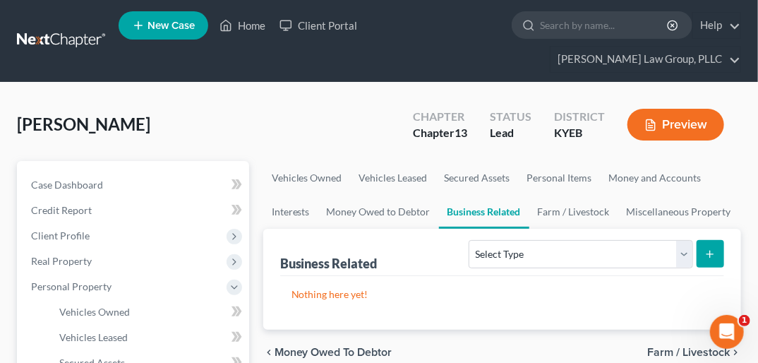
click at [675, 347] on span "Farm / Livestock" at bounding box center [688, 352] width 83 height 11
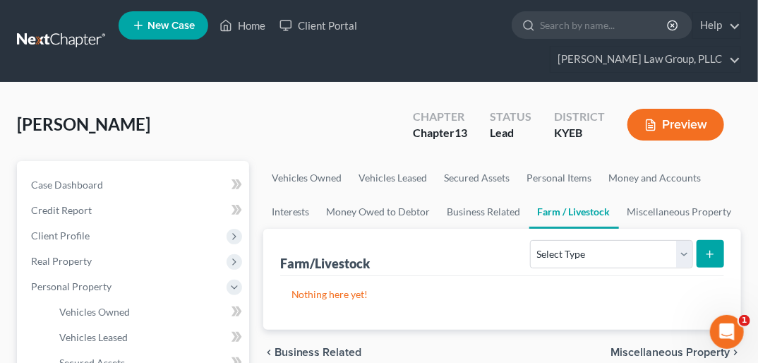
click at [675, 347] on span "Miscellaneous Property" at bounding box center [670, 352] width 119 height 11
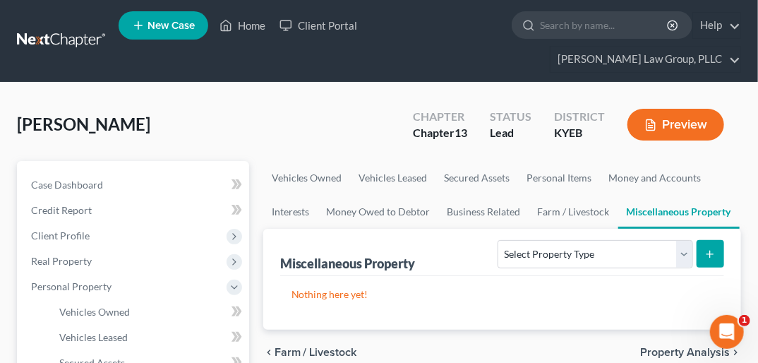
click at [675, 347] on span "Property Analysis" at bounding box center [685, 352] width 90 height 11
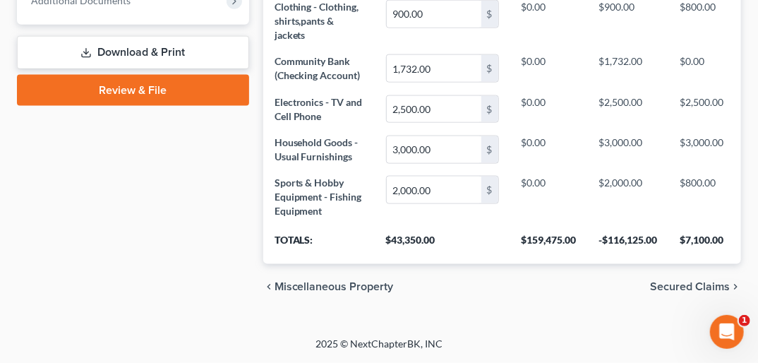
scroll to position [766, 0]
click at [704, 285] on span "Secured Claims" at bounding box center [690, 286] width 80 height 11
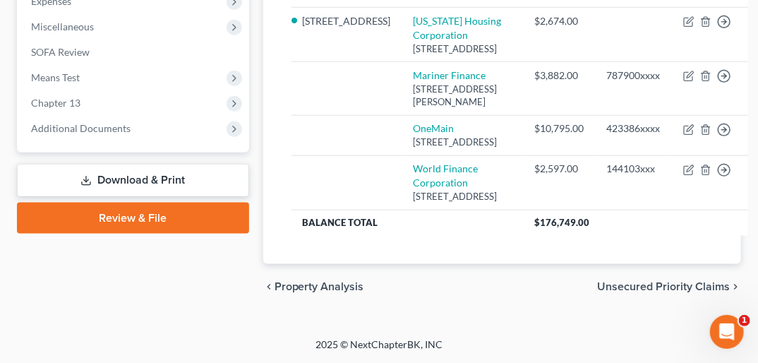
scroll to position [591, 0]
click at [673, 282] on span "Unsecured Priority Claims" at bounding box center [663, 286] width 133 height 11
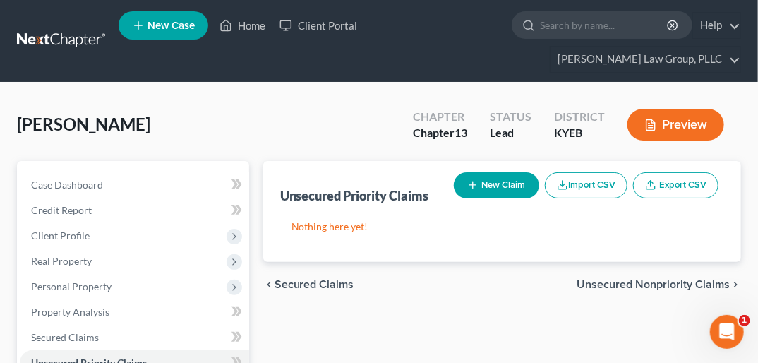
click at [663, 279] on span "Unsecured Nonpriority Claims" at bounding box center [653, 284] width 153 height 11
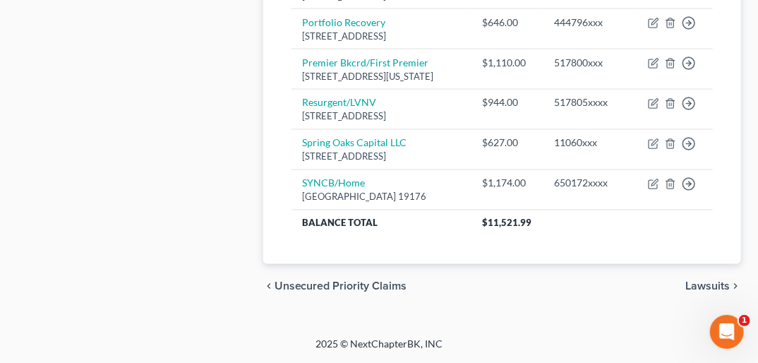
scroll to position [1052, 0]
click at [722, 284] on span "Lawsuits" at bounding box center [707, 286] width 44 height 11
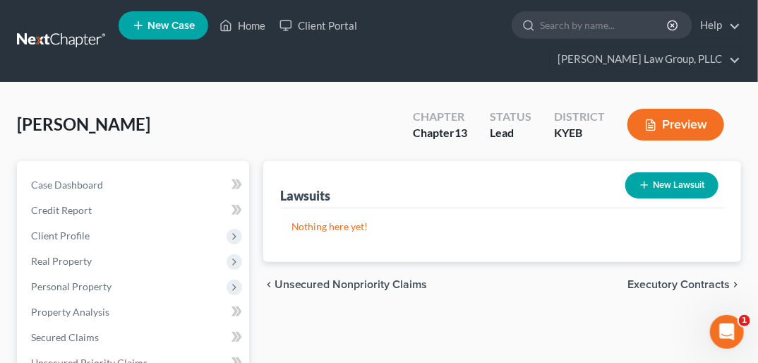
click at [690, 279] on span "Executory Contracts" at bounding box center [679, 284] width 102 height 11
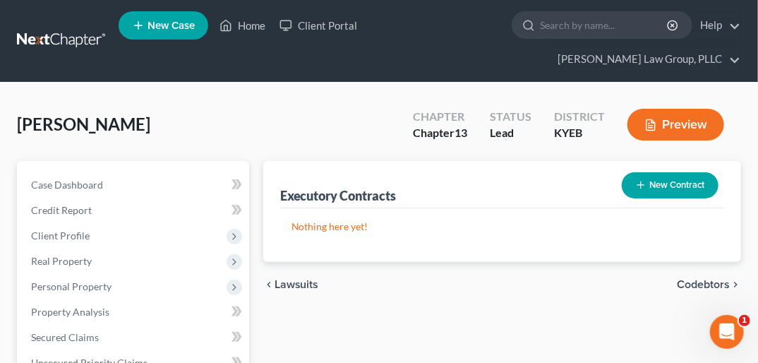
click at [690, 279] on span "Codebtors" at bounding box center [703, 284] width 53 height 11
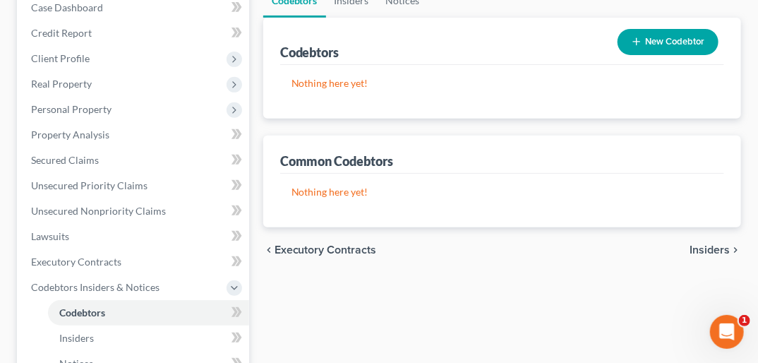
scroll to position [197, 0]
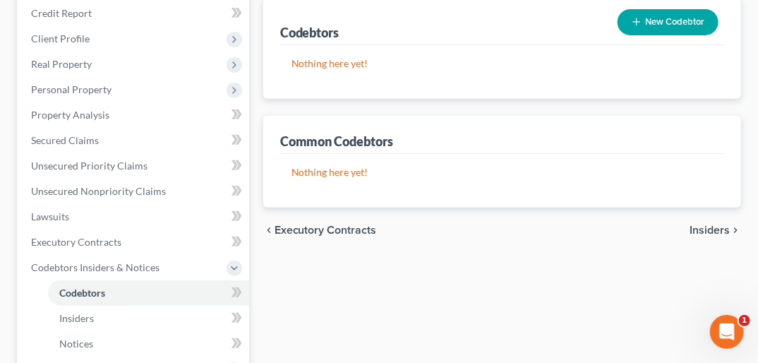
click at [717, 224] on span "Insiders" at bounding box center [710, 229] width 40 height 11
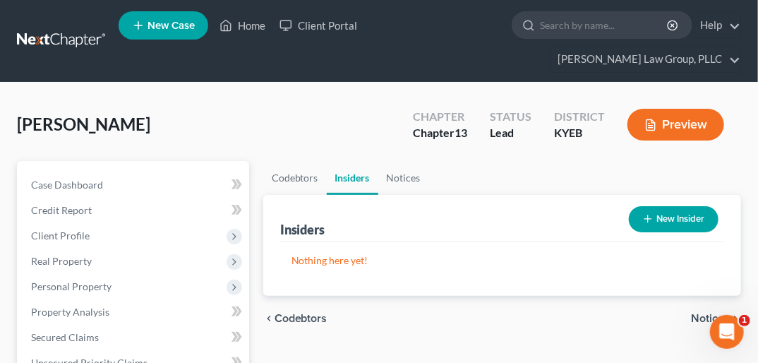
click at [716, 313] on span "Notices" at bounding box center [710, 318] width 39 height 11
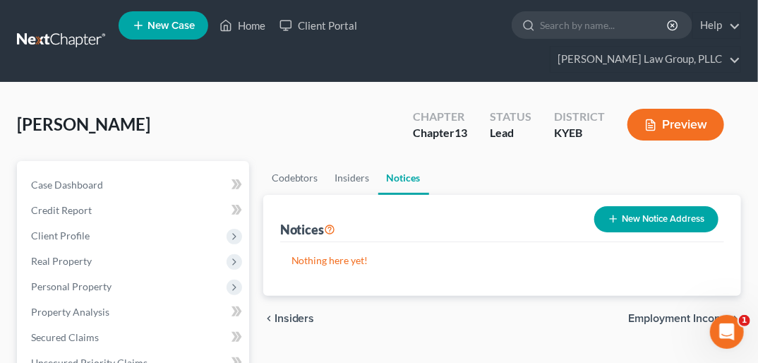
click at [716, 313] on span "Employment Income" at bounding box center [679, 318] width 102 height 11
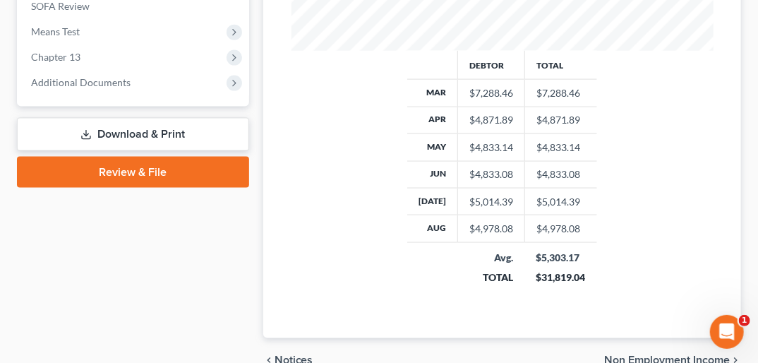
click at [698, 355] on span "Non Employment Income" at bounding box center [667, 360] width 126 height 11
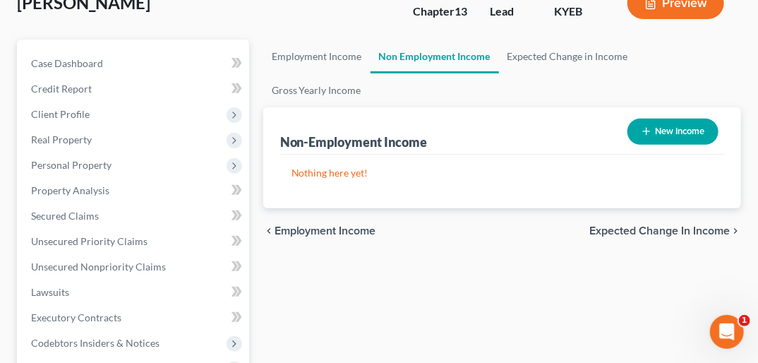
scroll to position [11, 0]
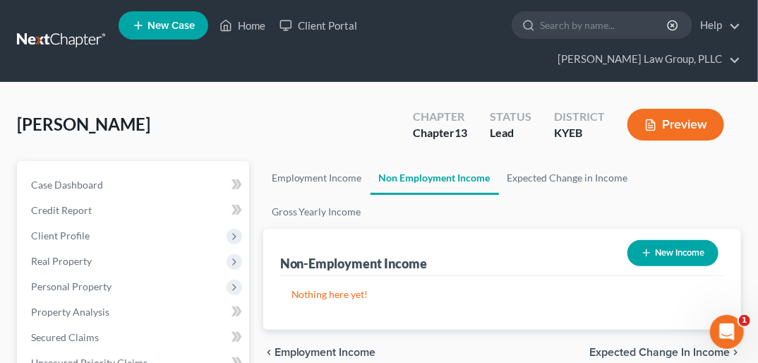
click at [683, 347] on span "Expected Change in Income" at bounding box center [659, 352] width 140 height 11
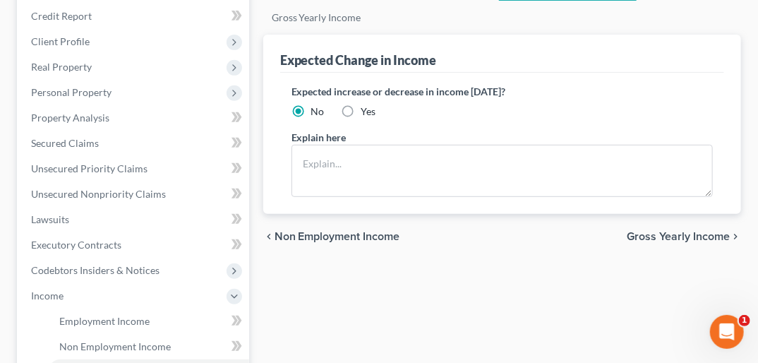
click at [699, 231] on span "Gross Yearly Income" at bounding box center [678, 236] width 103 height 11
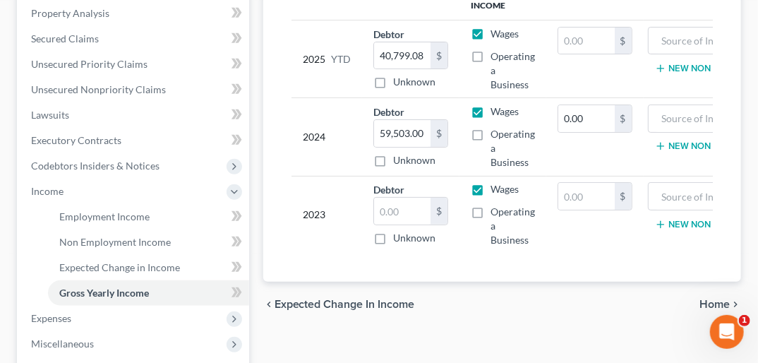
click at [728, 299] on span "Home" at bounding box center [715, 304] width 30 height 11
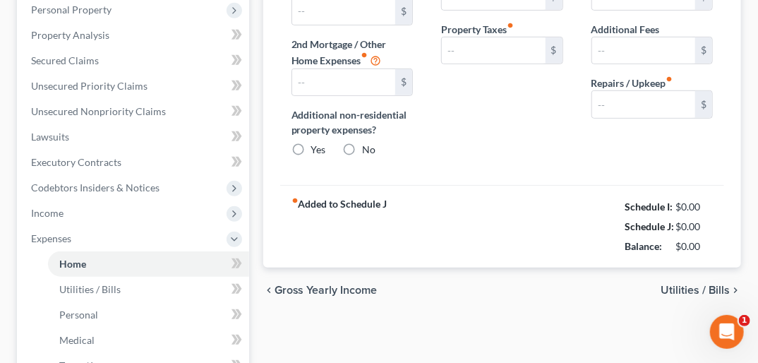
type input "874.00"
type input "0.00"
radio input "true"
type input "0.00"
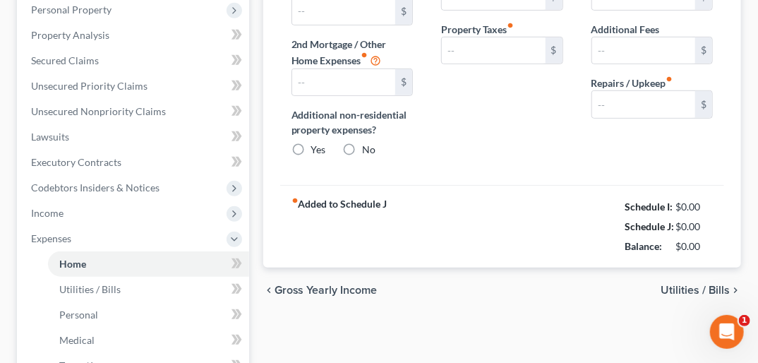
type input "0.00"
type input "300.00"
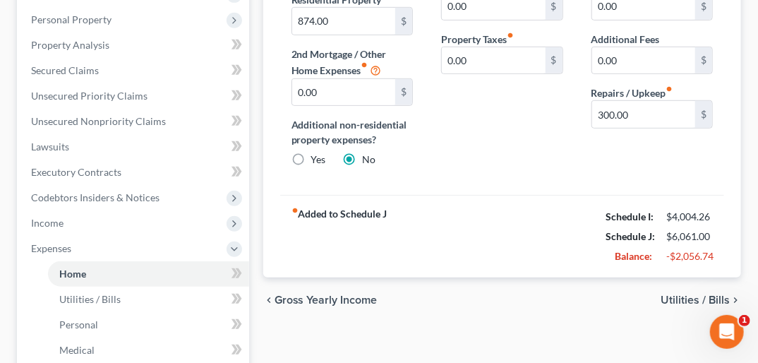
scroll to position [271, 0]
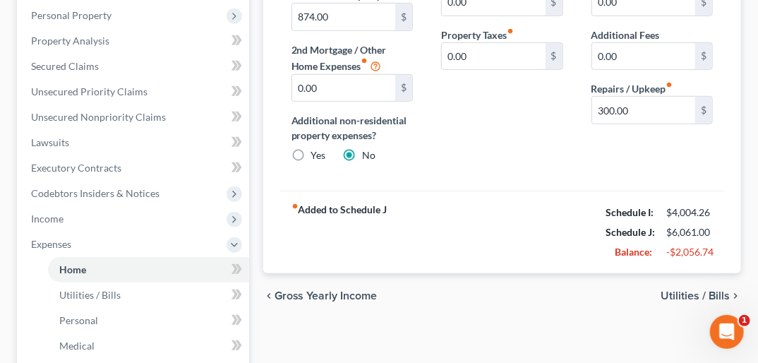
click at [723, 290] on span "Utilities / Bills" at bounding box center [695, 295] width 69 height 11
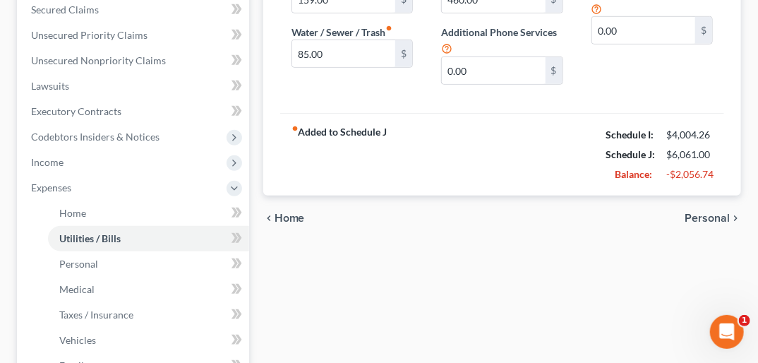
scroll to position [339, 0]
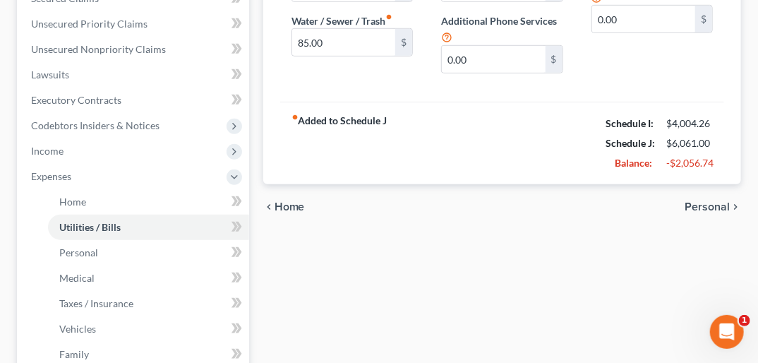
click at [714, 201] on span "Personal" at bounding box center [707, 206] width 45 height 11
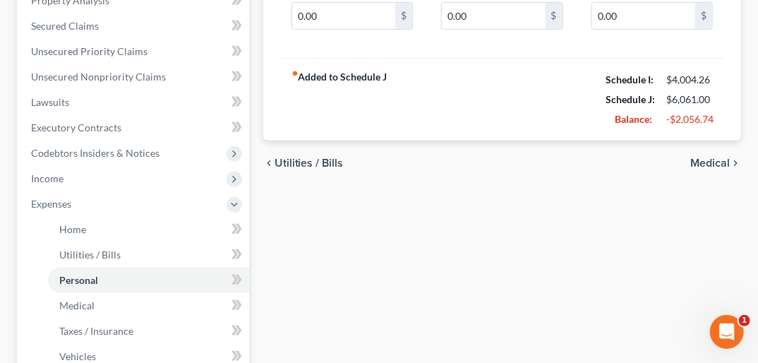
click at [714, 157] on span "Medical" at bounding box center [710, 162] width 40 height 11
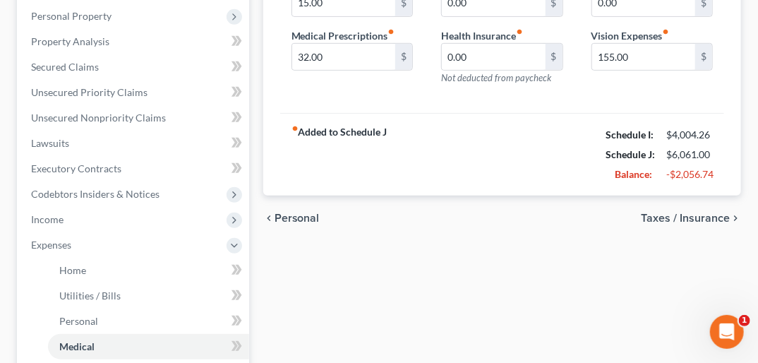
scroll to position [271, 0]
click at [716, 212] on span "Taxes / Insurance" at bounding box center [685, 217] width 89 height 11
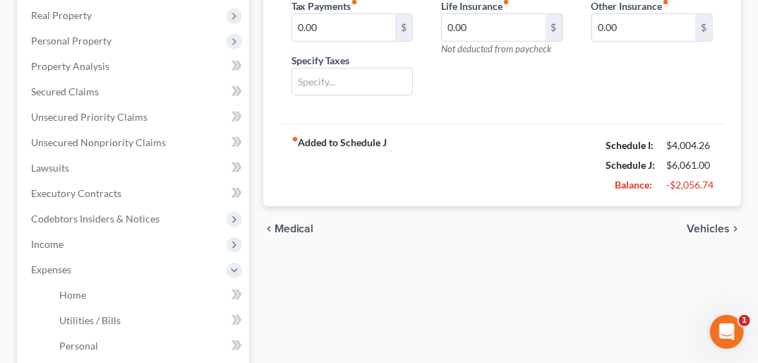
scroll to position [251, 0]
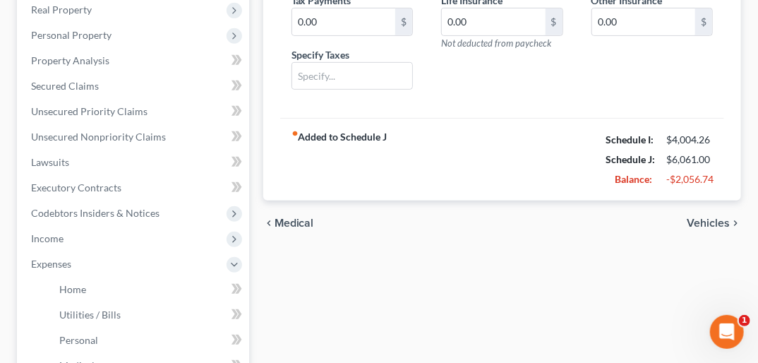
click at [712, 217] on span "Vehicles" at bounding box center [708, 222] width 43 height 11
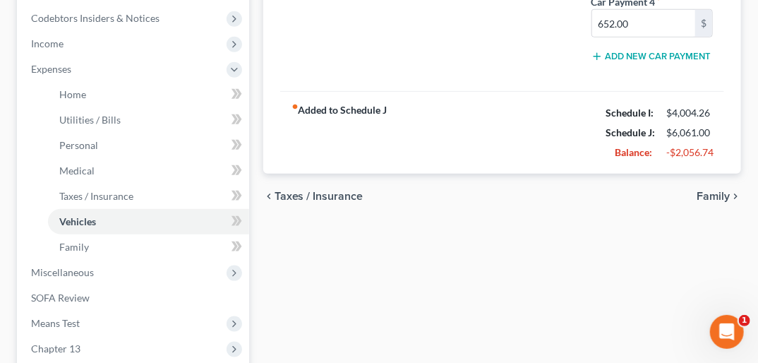
scroll to position [467, 0]
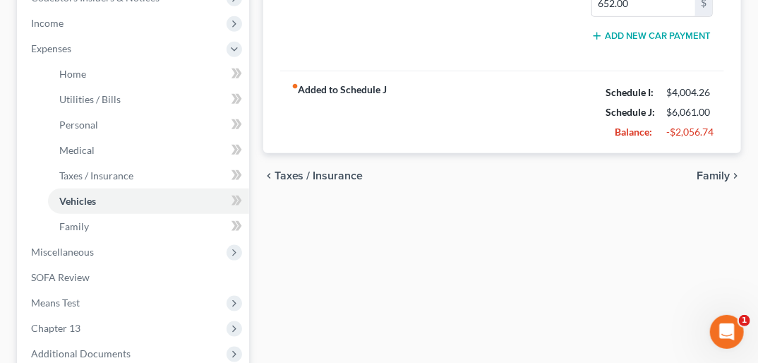
click at [723, 170] on span "Family" at bounding box center [713, 175] width 33 height 11
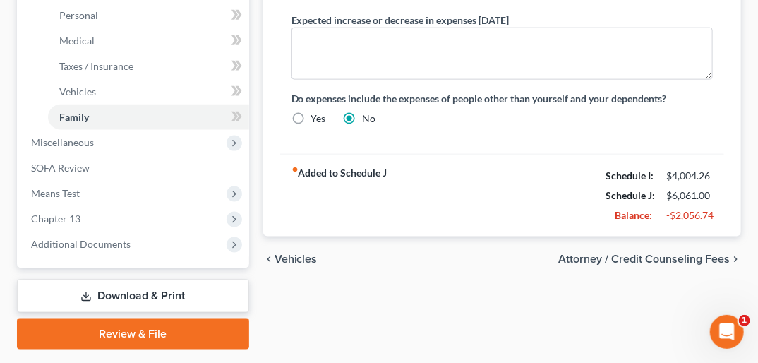
click at [674, 253] on span "Attorney / Credit Counseling Fees" at bounding box center [644, 258] width 172 height 11
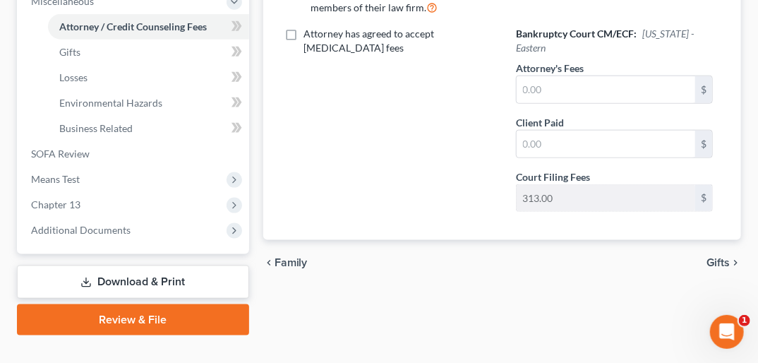
click at [724, 257] on span "Gifts" at bounding box center [718, 262] width 23 height 11
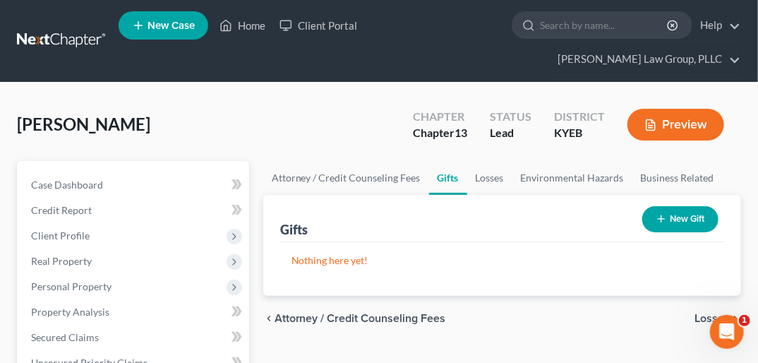
click at [714, 313] on span "Losses" at bounding box center [712, 318] width 35 height 11
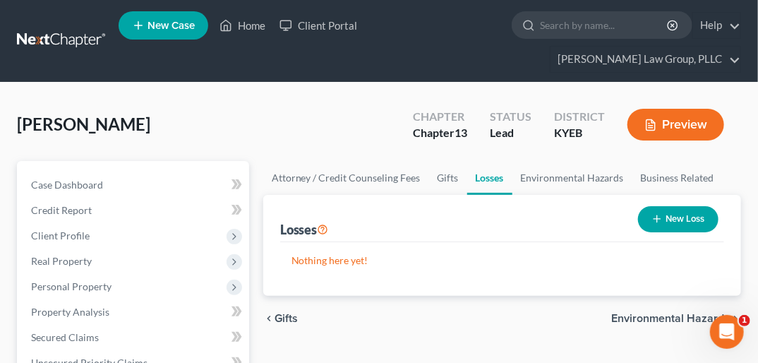
click at [714, 313] on span "Environmental Hazards" at bounding box center [670, 318] width 119 height 11
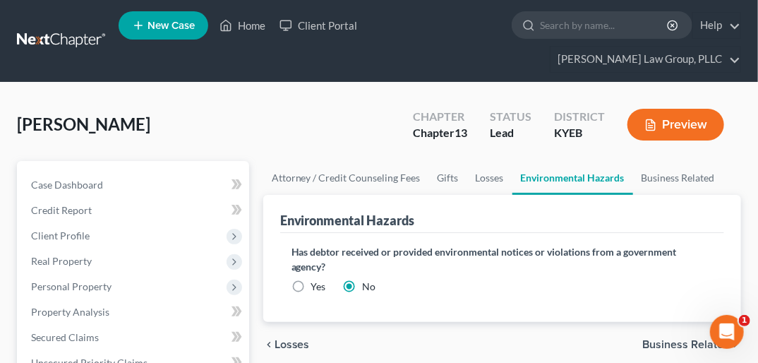
click at [678, 339] on span "Business Related" at bounding box center [686, 344] width 88 height 11
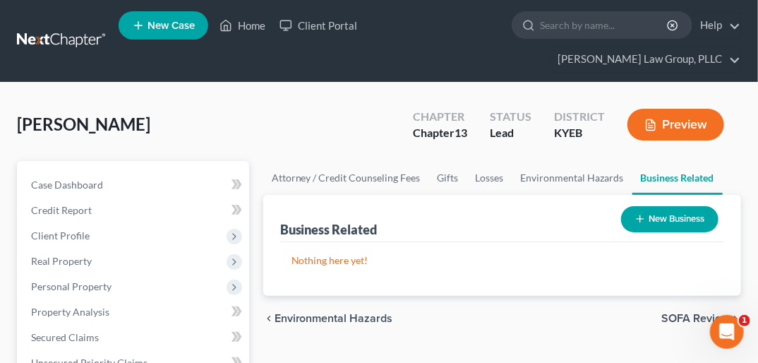
click at [685, 313] on span "SOFA Review" at bounding box center [695, 318] width 68 height 11
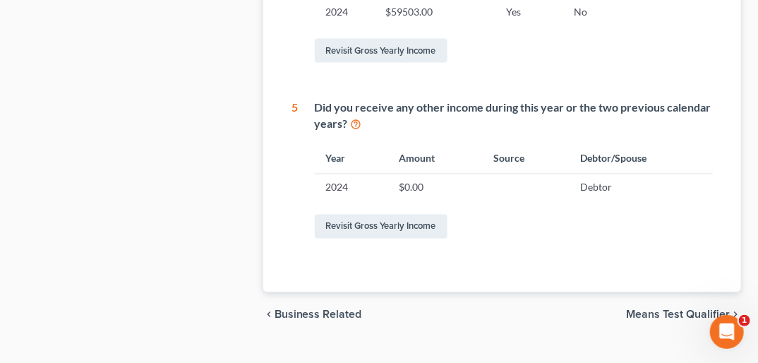
scroll to position [779, 0]
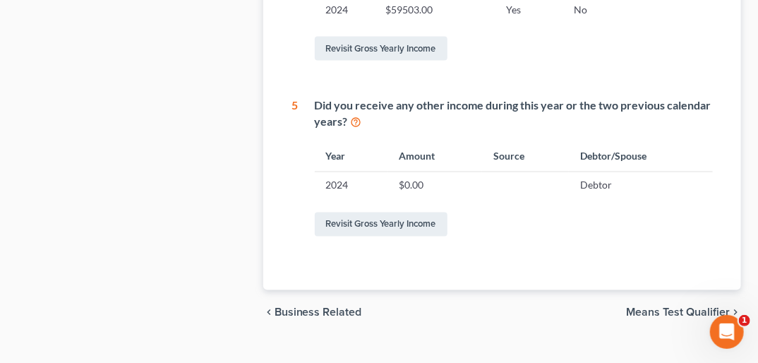
click at [721, 307] on span "Means Test Qualifier" at bounding box center [678, 312] width 104 height 11
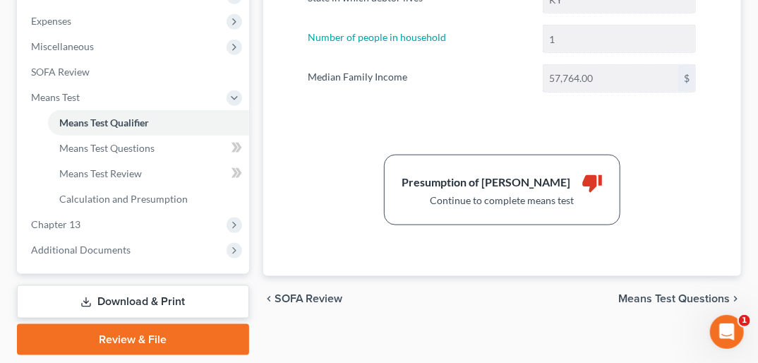
scroll to position [496, 0]
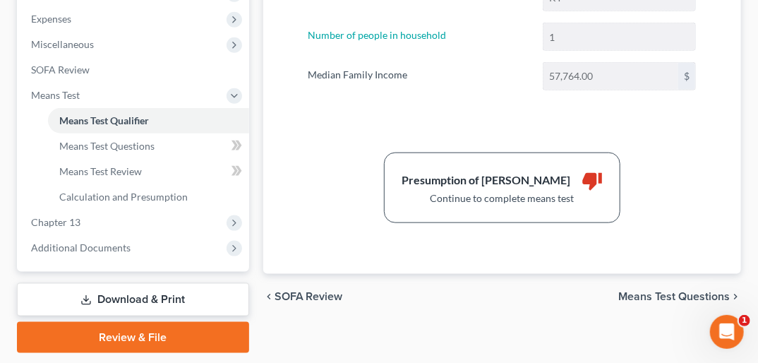
click at [708, 291] on span "Means Test Questions" at bounding box center [674, 296] width 112 height 11
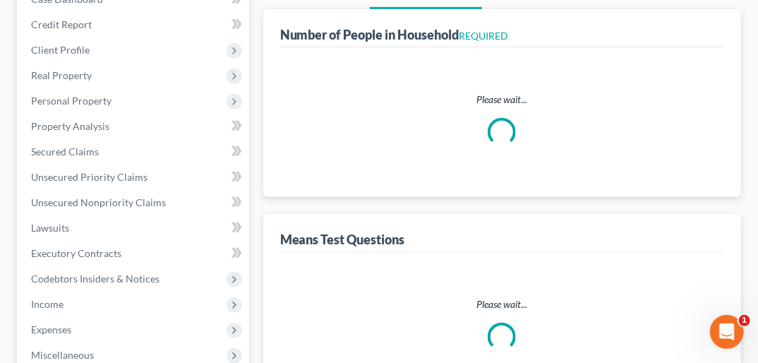
select select "1"
select select "60"
select select "1"
select select "60"
select select "1"
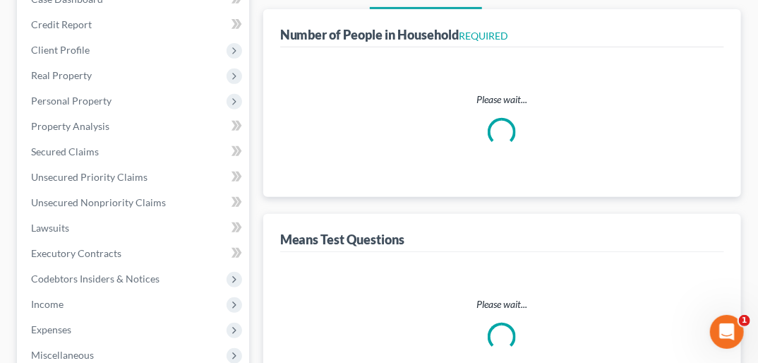
select select "60"
select select "0"
select select "60"
select select "0"
select select "60"
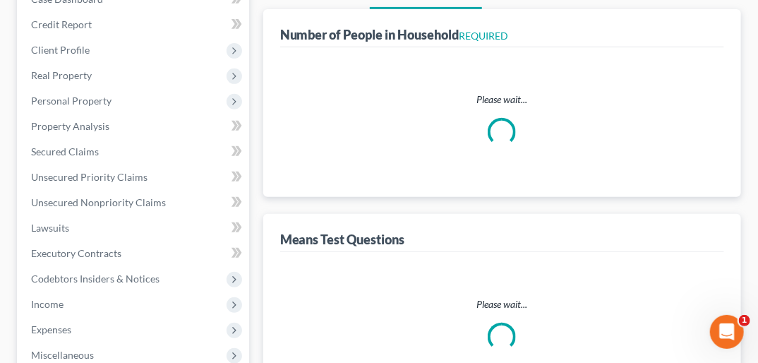
select select "60"
select select "4"
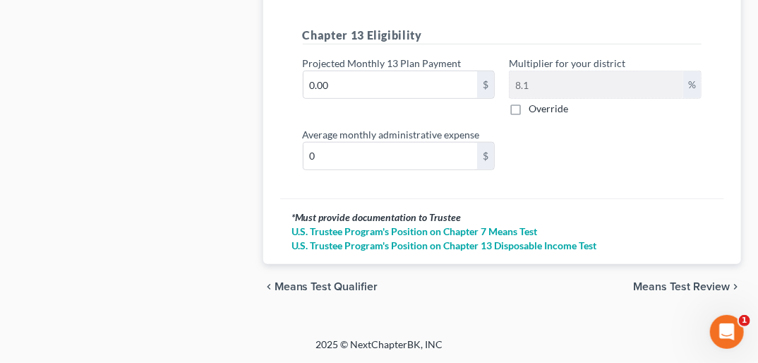
scroll to position [2352, 0]
click at [695, 285] on span "Means Test Review" at bounding box center [681, 286] width 97 height 11
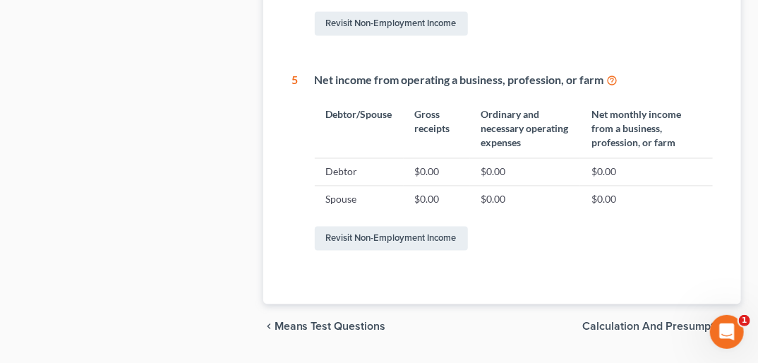
scroll to position [880, 0]
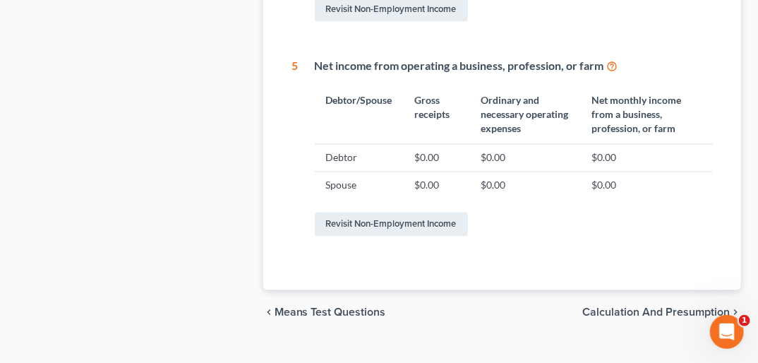
click at [697, 307] on span "Calculation and Presumption" at bounding box center [656, 312] width 148 height 11
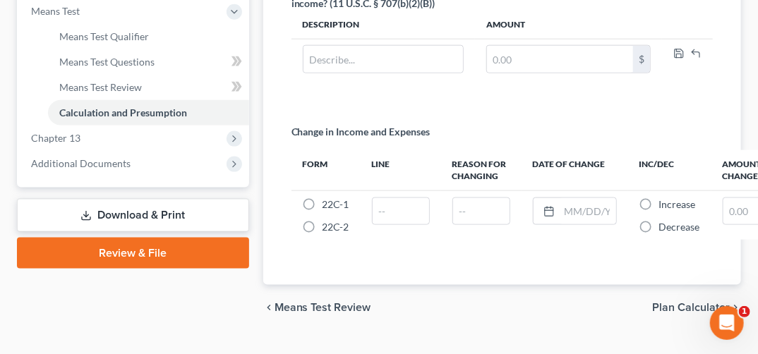
scroll to position [582, 0]
